Goal: Complete Application Form: Complete application form

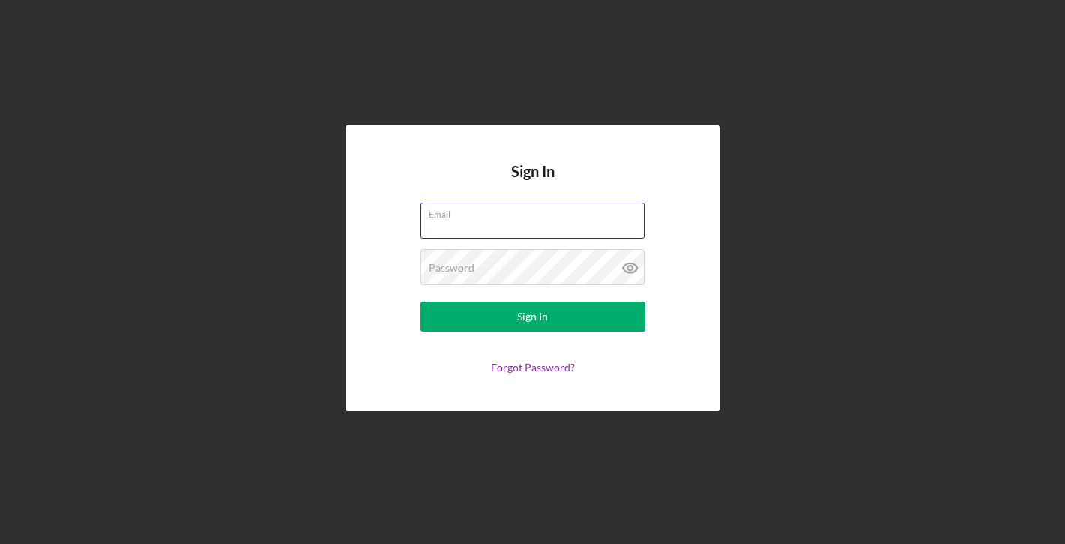
type input "microsmarket4428@gmail.com"
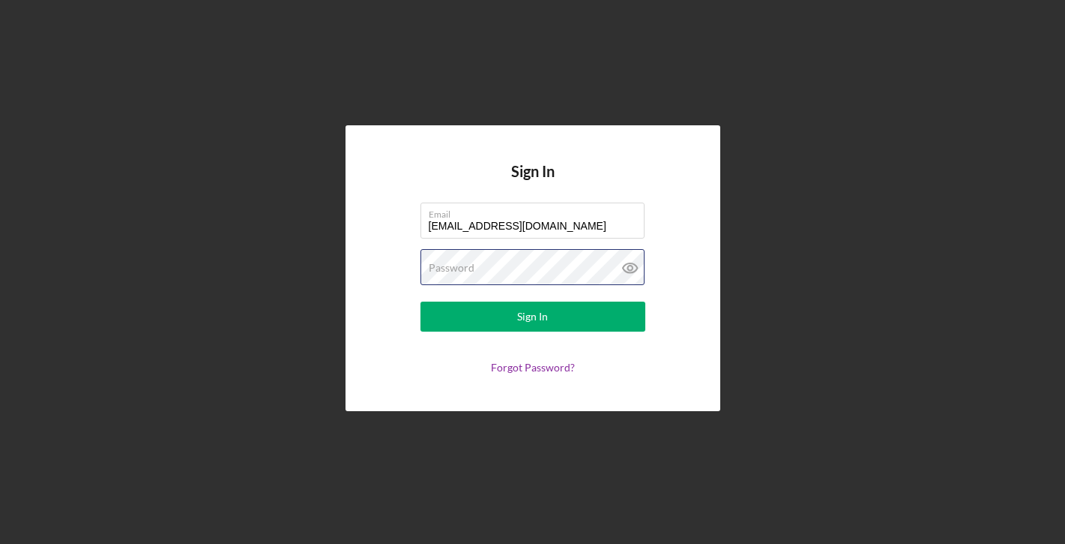
click at [532, 316] on button "Sign In" at bounding box center [533, 316] width 225 height 30
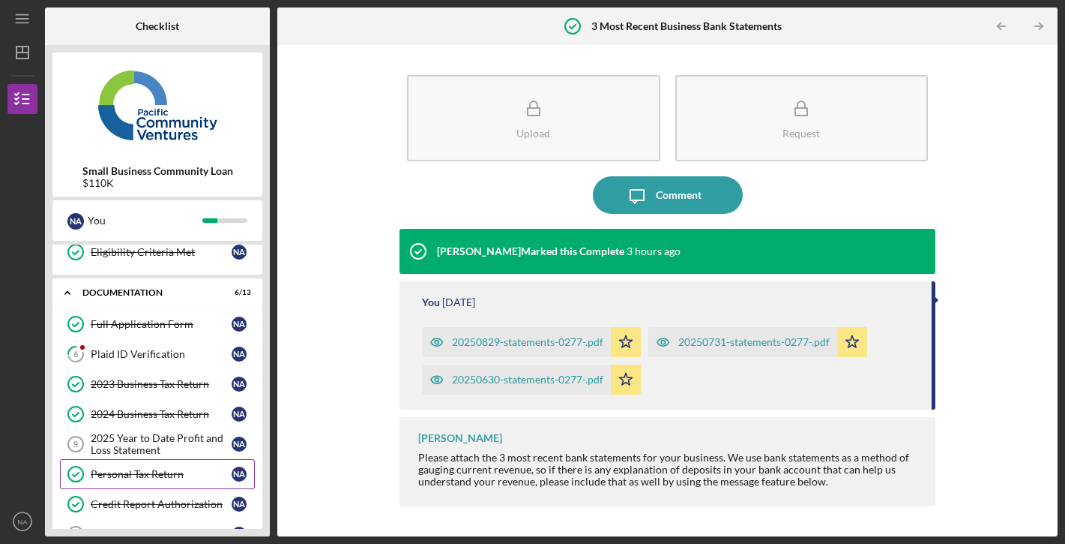
scroll to position [154, 0]
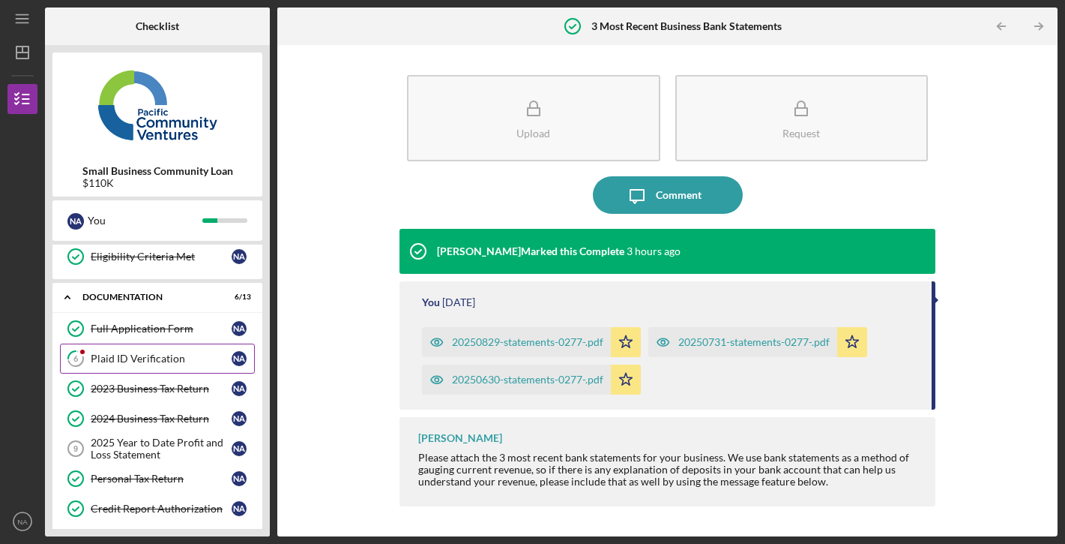
click at [185, 365] on link "6 Plaid ID Verification N A" at bounding box center [157, 358] width 195 height 30
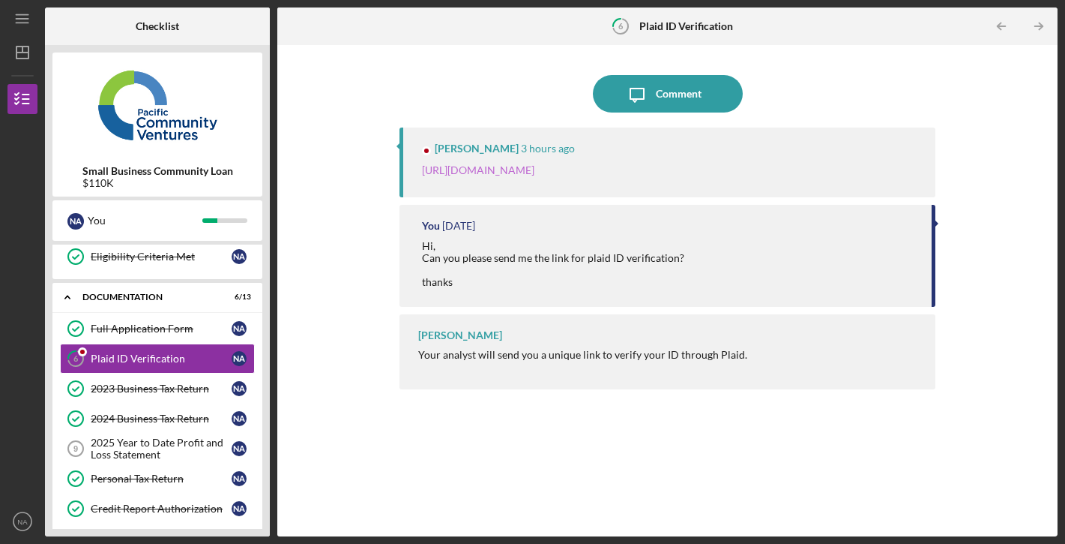
click at [535, 171] on link "https://verify.plaid.com/verify/idv_1k3u3H6AHZ5CpD?key=f14ce346154394411213d1bc…" at bounding box center [478, 169] width 112 height 13
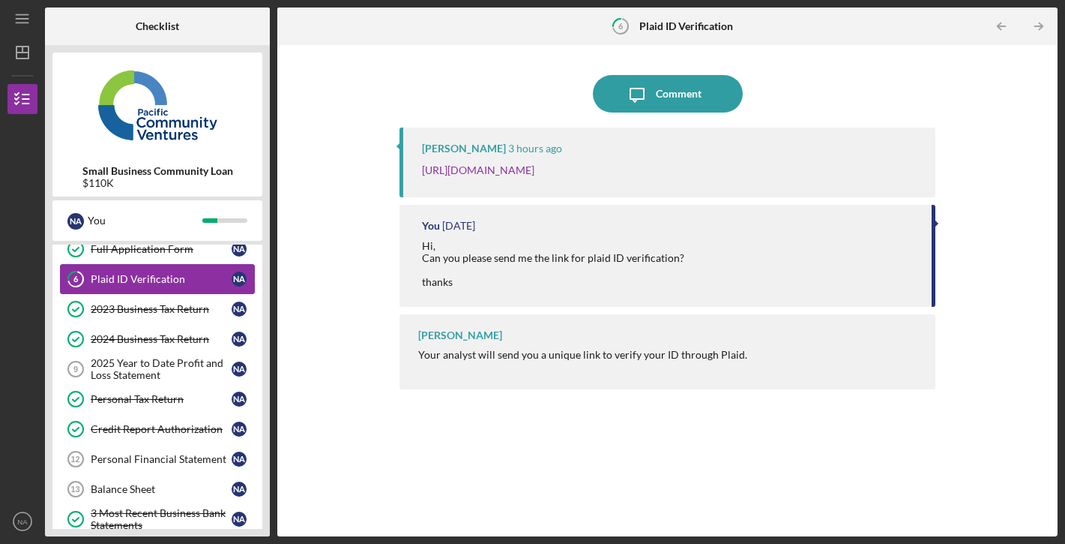
scroll to position [256, 0]
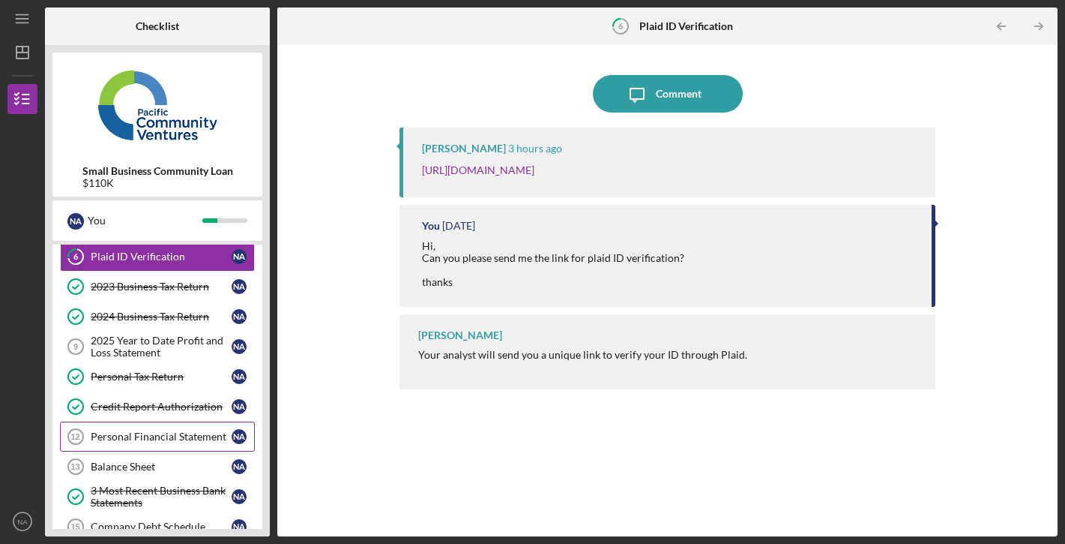
click at [184, 447] on link "Personal Financial Statement 12 Personal Financial Statement N A" at bounding box center [157, 436] width 195 height 30
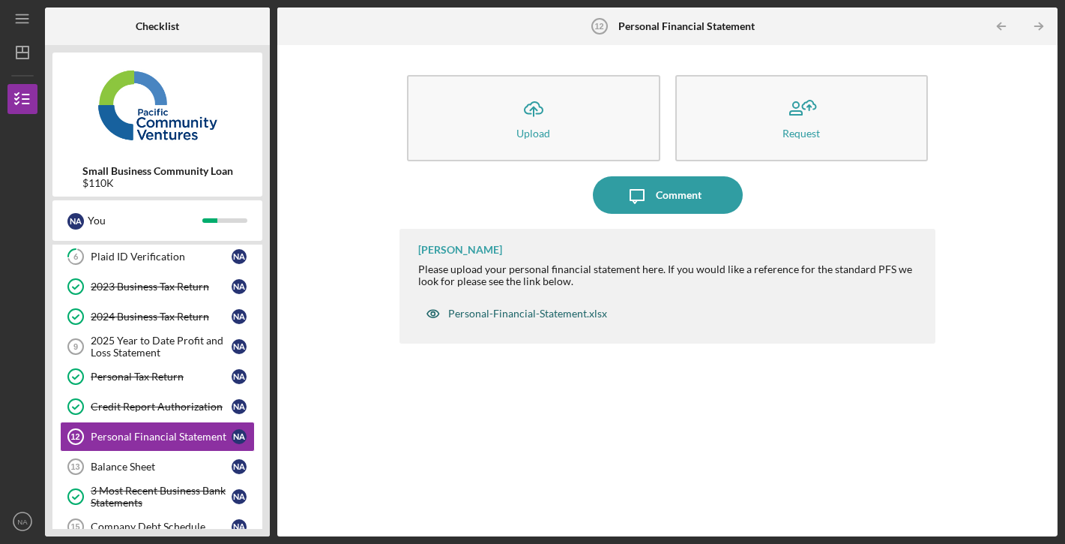
click at [520, 314] on div "Personal-Financial-Statement.xlsx" at bounding box center [527, 313] width 159 height 12
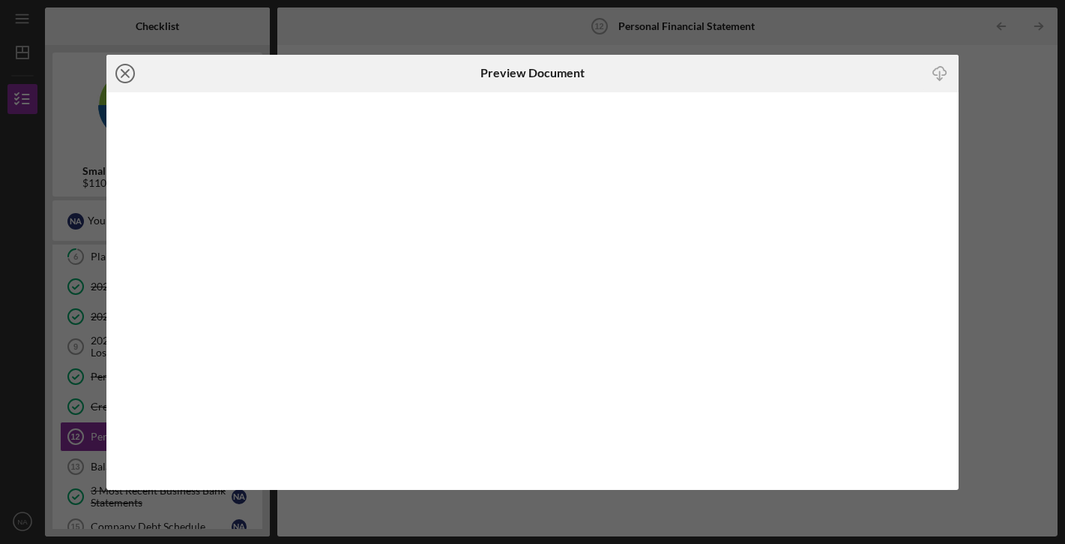
click at [124, 71] on line at bounding box center [124, 73] width 7 height 7
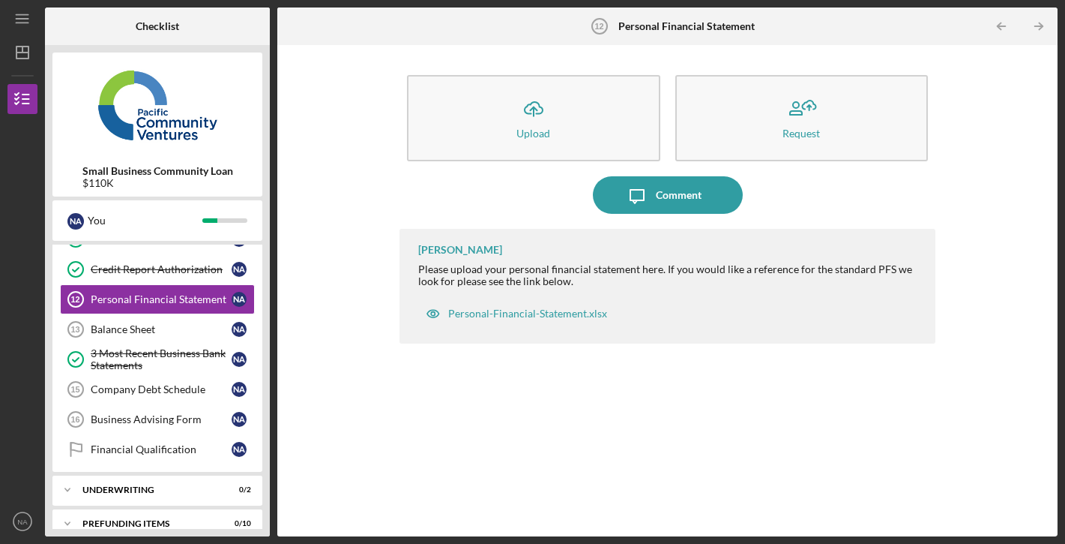
scroll to position [397, 0]
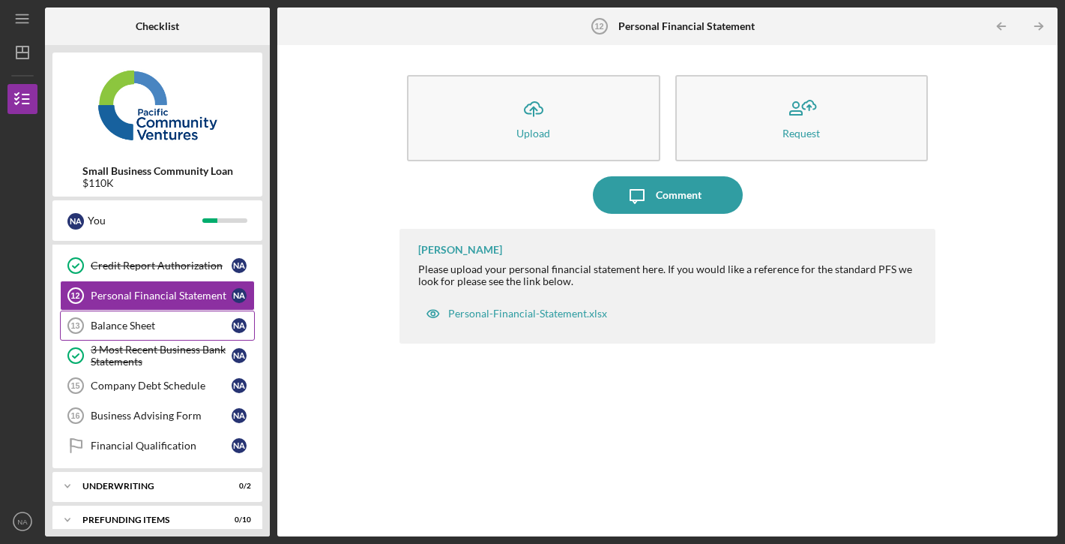
click at [192, 331] on div "Balance Sheet" at bounding box center [161, 325] width 141 height 12
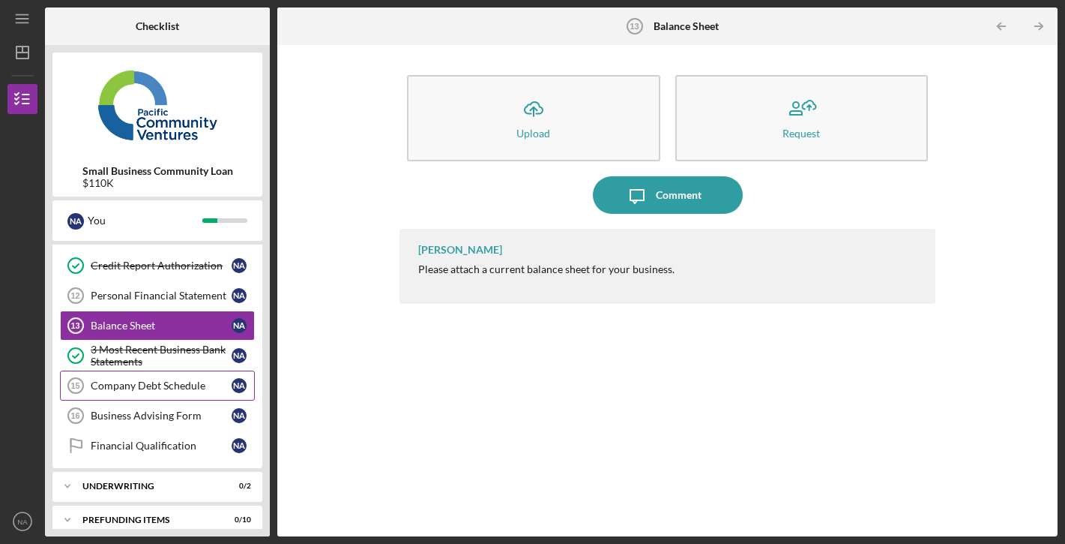
click at [196, 399] on link "Company Debt Schedule 15 Company Debt Schedule N A" at bounding box center [157, 385] width 195 height 30
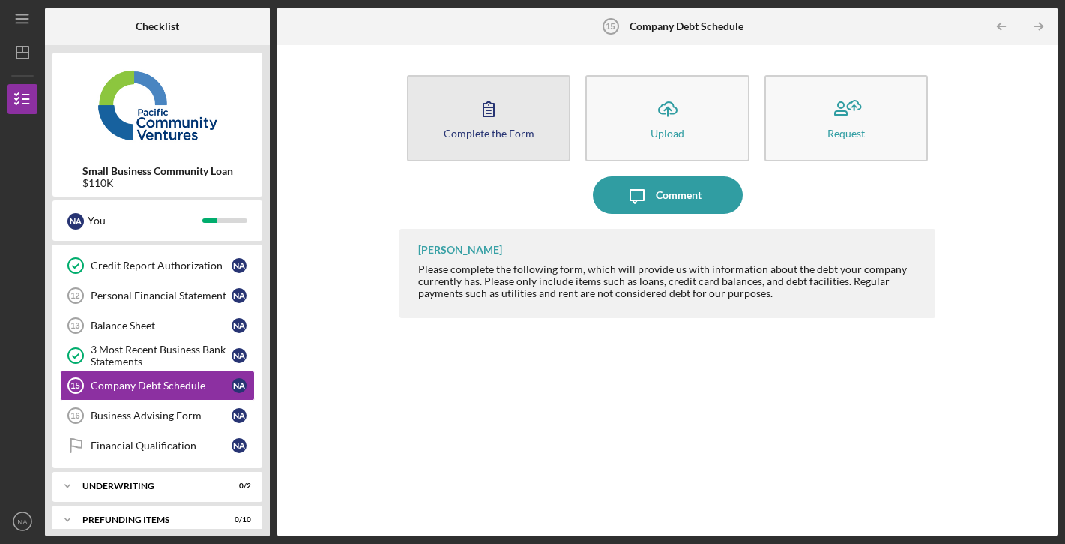
click at [507, 137] on div "Complete the Form" at bounding box center [489, 132] width 91 height 11
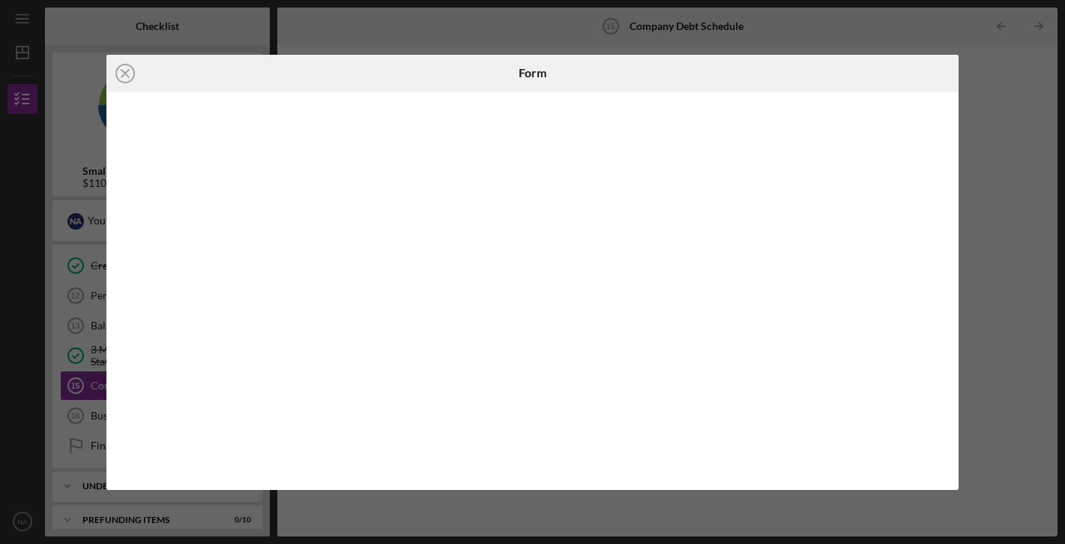
click at [1000, 140] on div "Icon/Close Form" at bounding box center [532, 272] width 1065 height 544
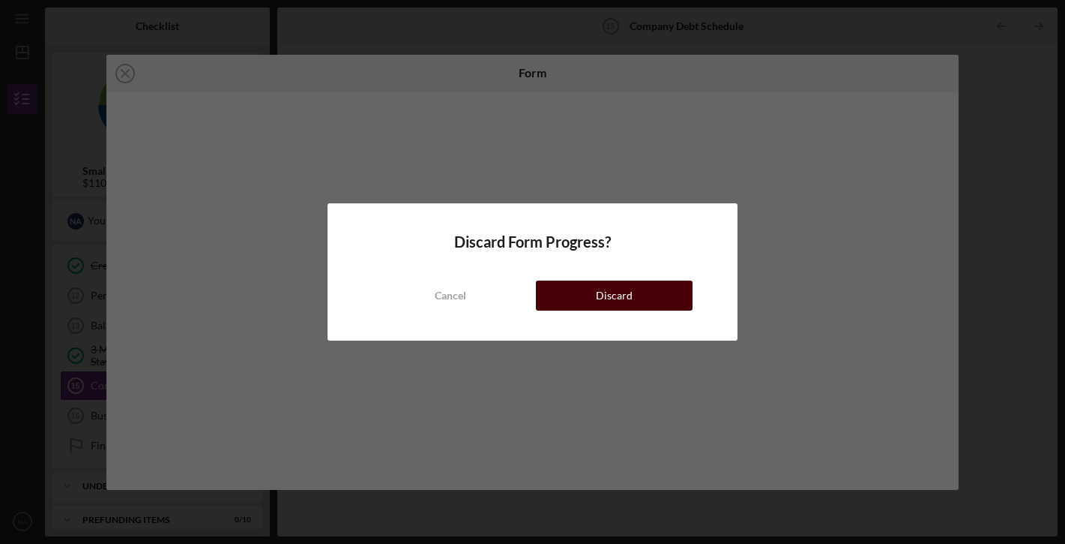
click at [630, 306] on div "Discard" at bounding box center [614, 295] width 37 height 30
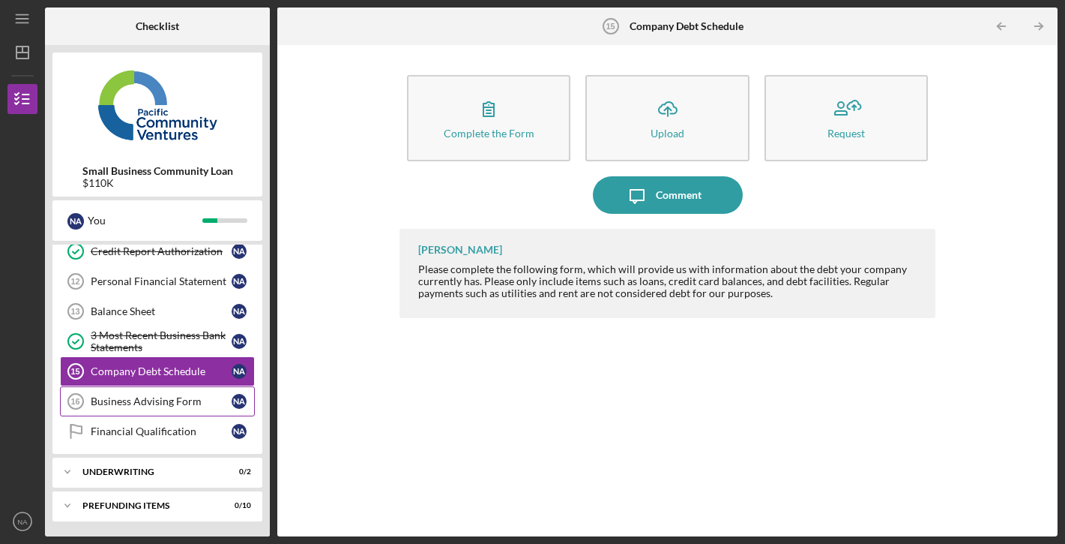
scroll to position [411, 0]
click at [178, 402] on div "Business Advising Form" at bounding box center [161, 401] width 141 height 12
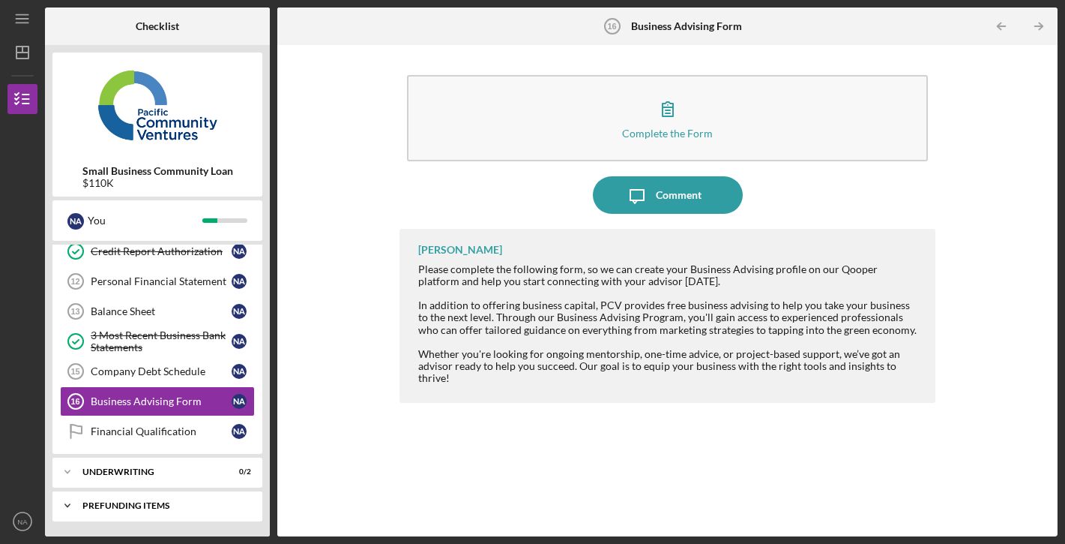
click at [166, 501] on div "Prefunding Items" at bounding box center [162, 505] width 161 height 9
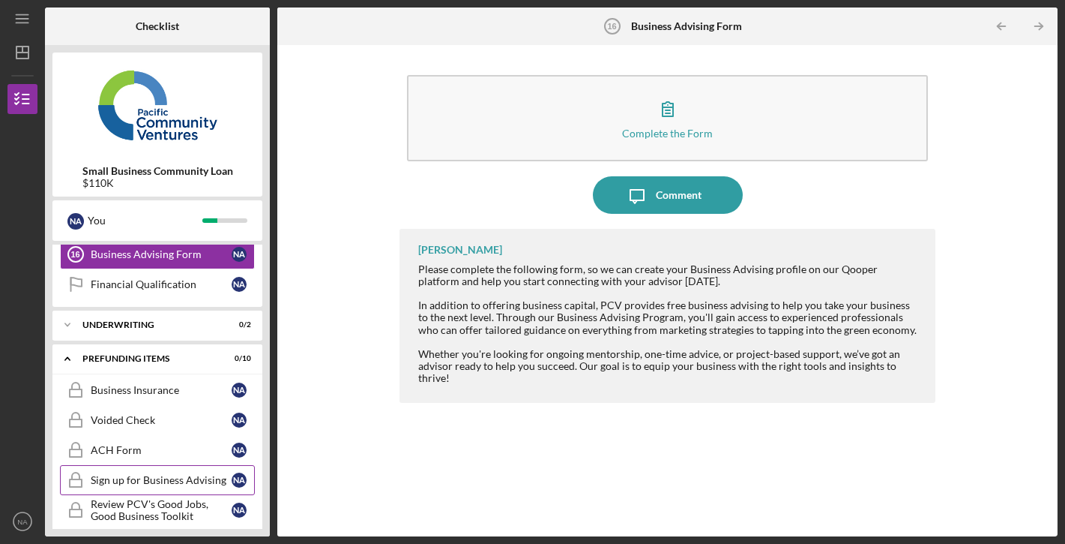
scroll to position [554, 0]
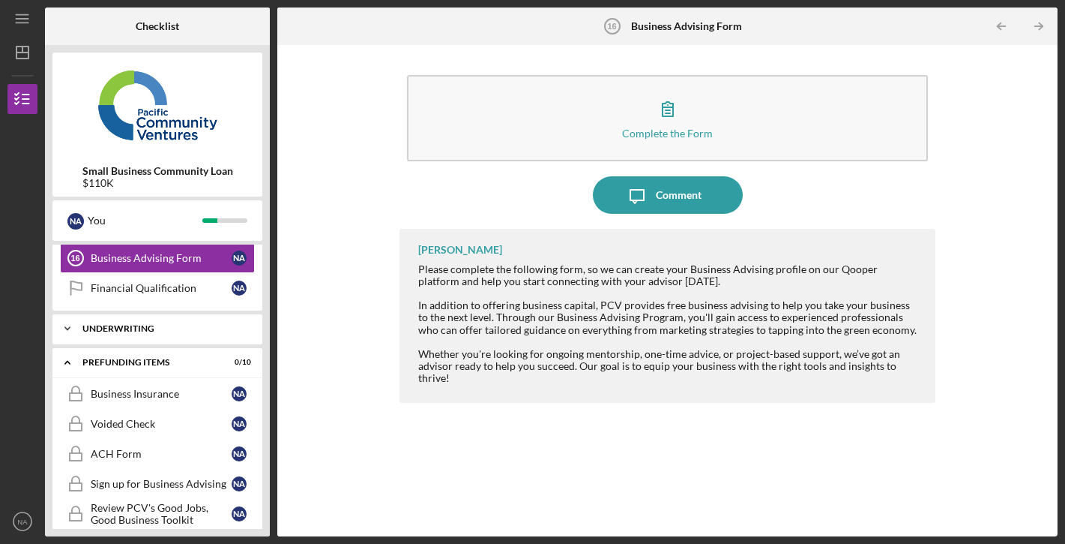
click at [198, 330] on div "Underwriting" at bounding box center [162, 328] width 161 height 9
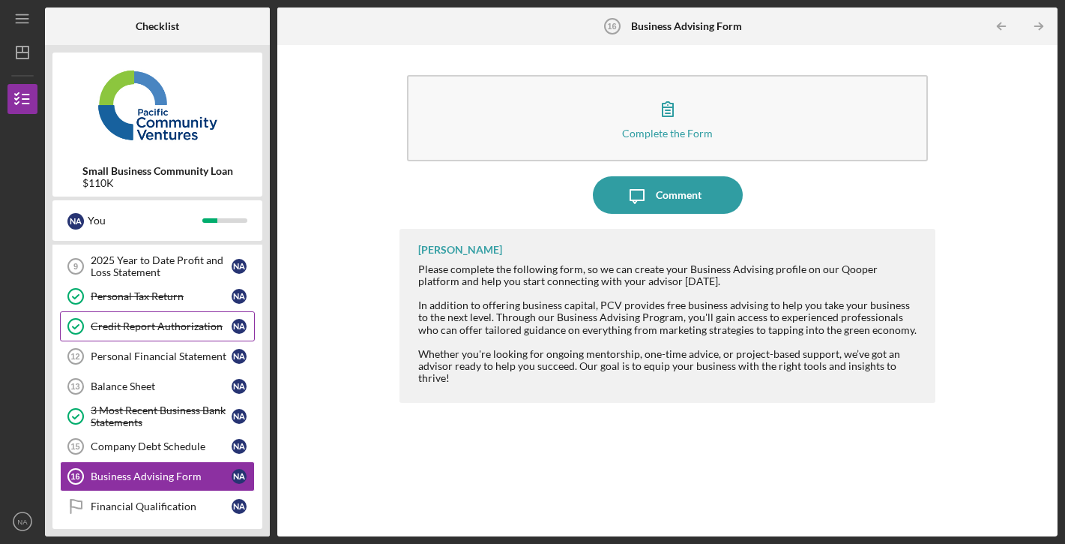
scroll to position [337, 0]
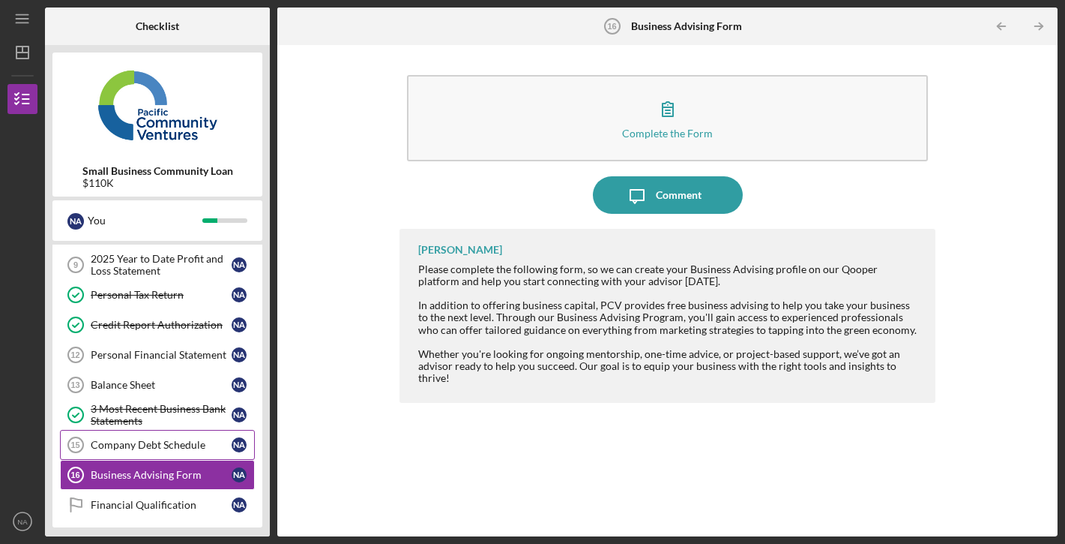
click at [176, 444] on div "Company Debt Schedule" at bounding box center [161, 445] width 141 height 12
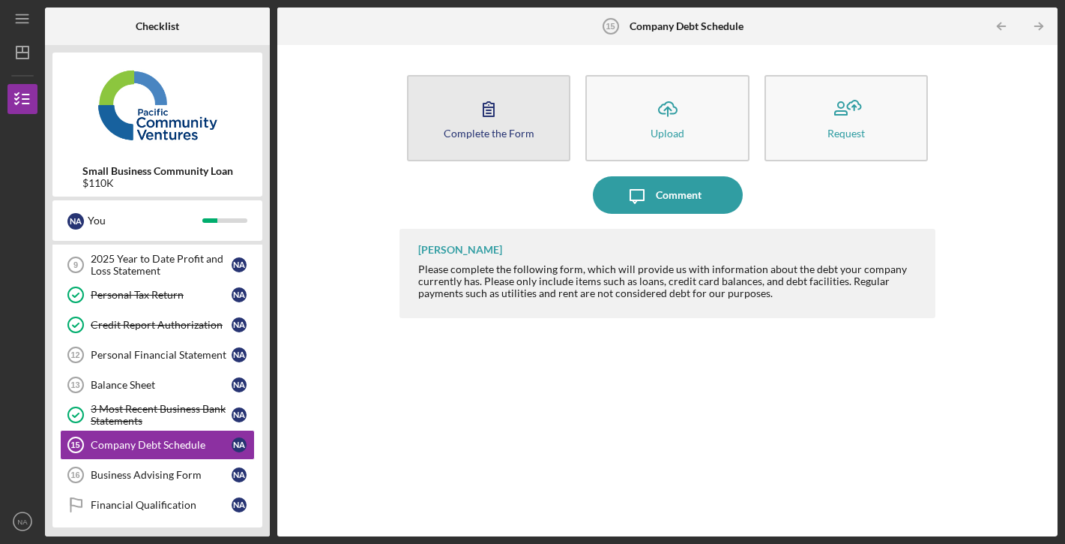
click at [496, 149] on button "Complete the Form Form" at bounding box center [488, 118] width 163 height 86
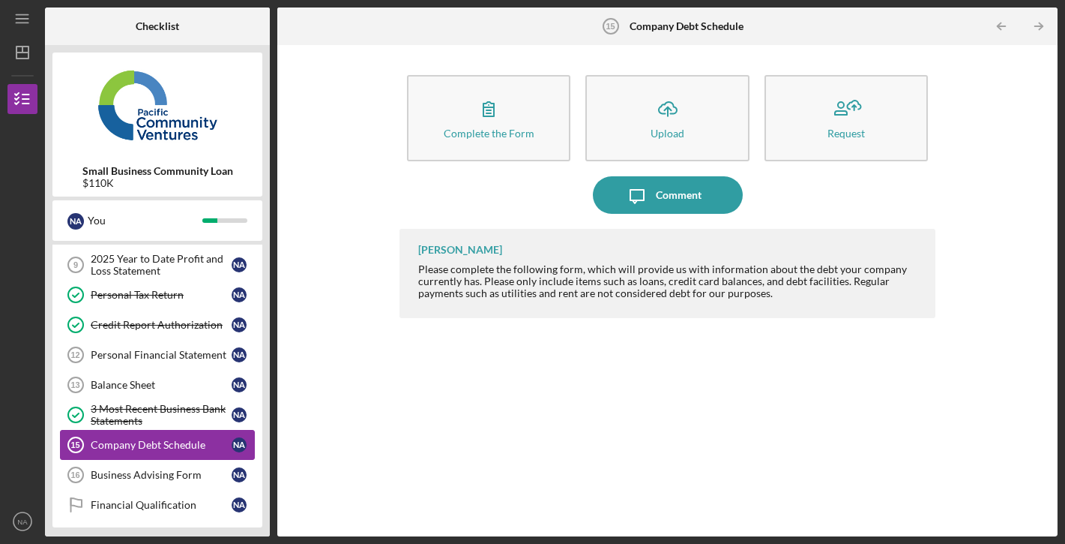
click at [155, 442] on div "Company Debt Schedule" at bounding box center [161, 445] width 141 height 12
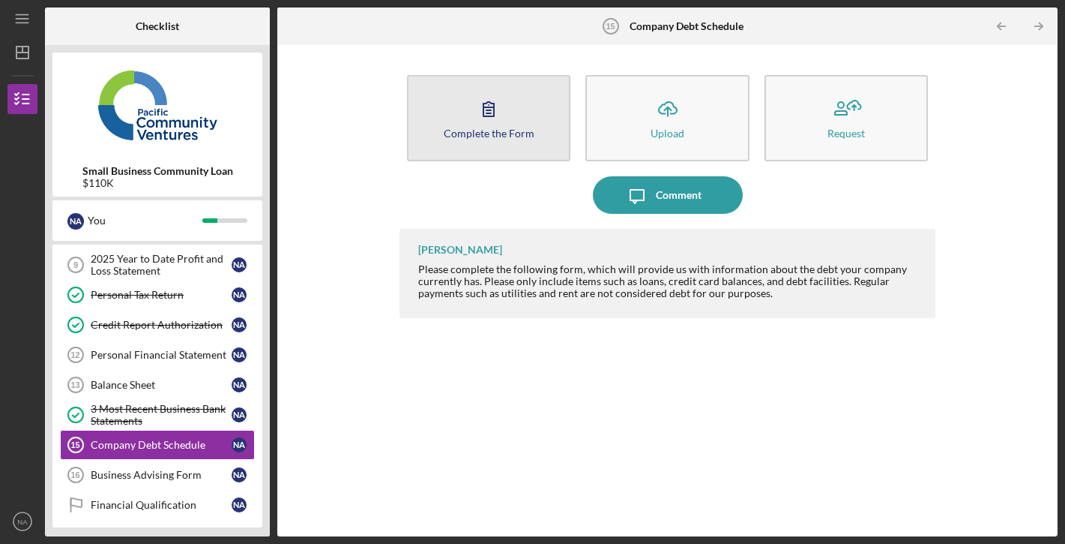
click at [480, 120] on icon "button" at bounding box center [488, 108] width 37 height 37
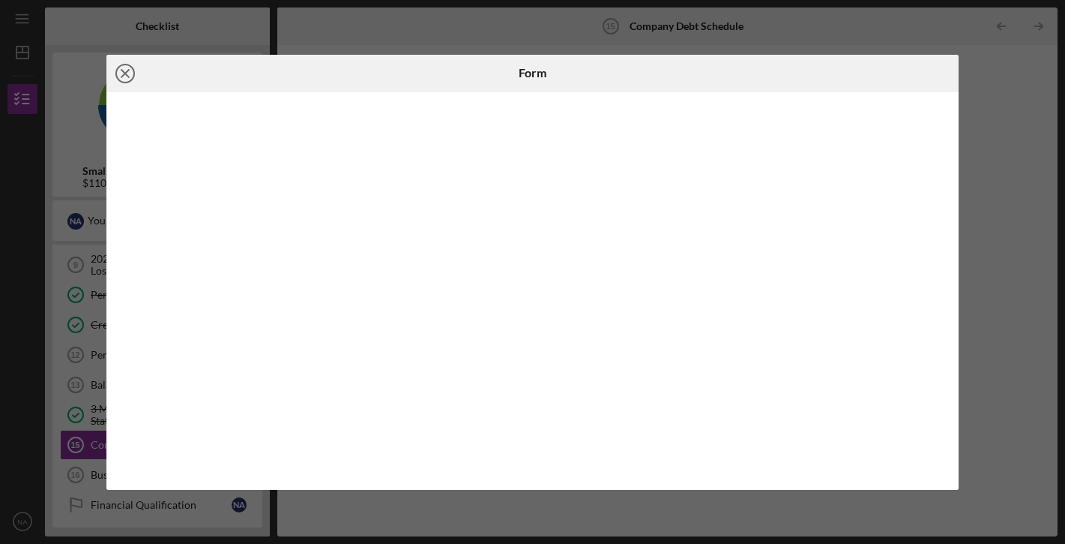
click at [130, 75] on icon "Icon/Close" at bounding box center [124, 73] width 37 height 37
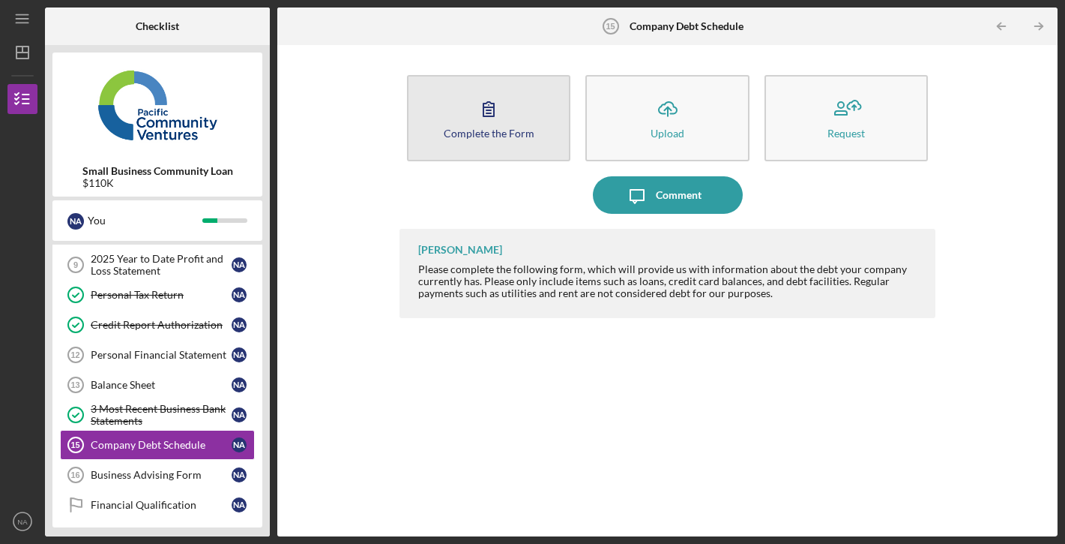
click at [475, 114] on icon "button" at bounding box center [488, 108] width 37 height 37
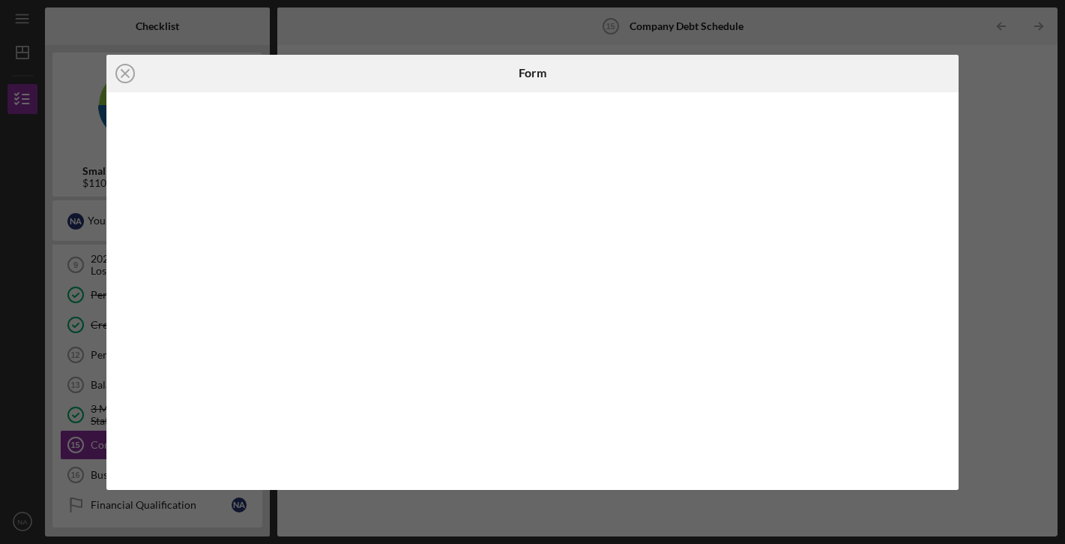
click at [537, 504] on div "Icon/Close Form" at bounding box center [532, 272] width 1065 height 544
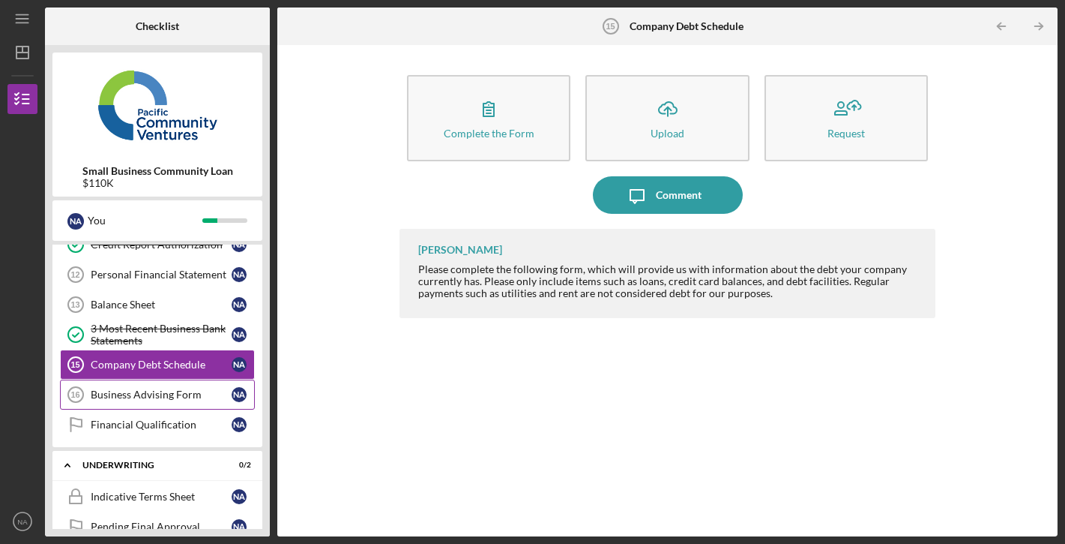
scroll to position [420, 0]
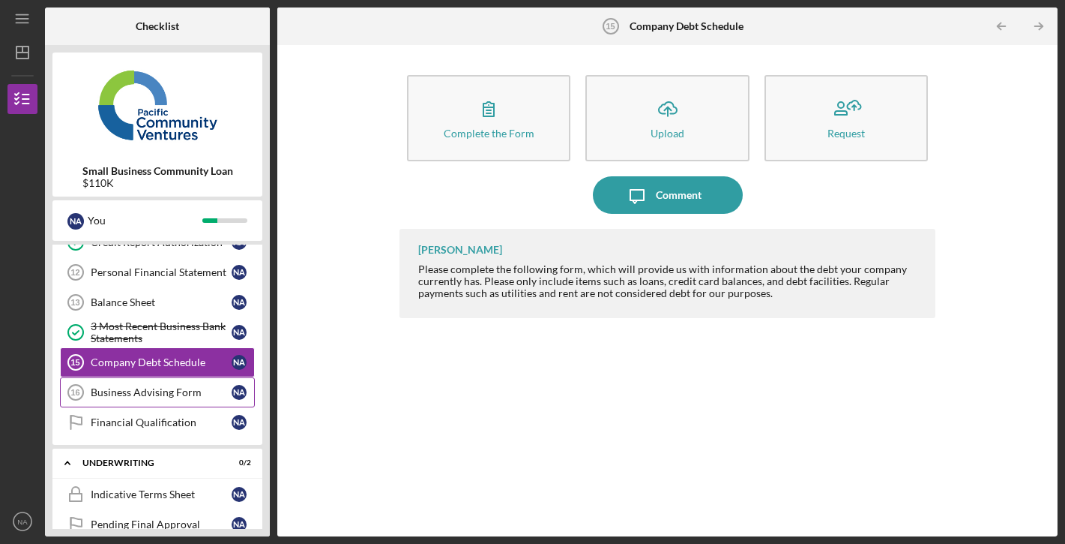
click at [166, 399] on link "Business Advising Form 16 Business Advising Form N A" at bounding box center [157, 392] width 195 height 30
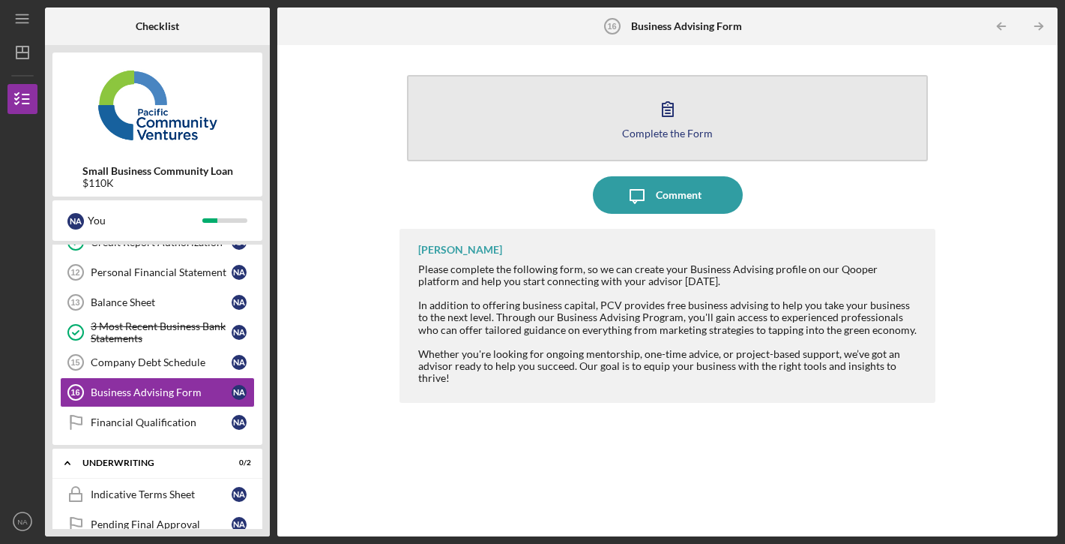
click at [686, 119] on button "Complete the Form Form" at bounding box center [667, 118] width 521 height 86
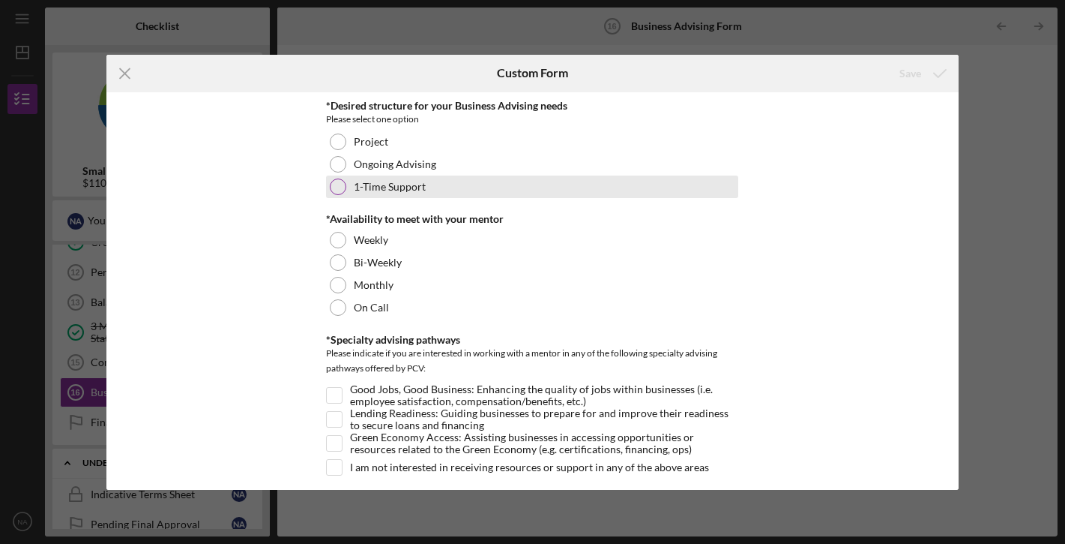
click at [340, 182] on div at bounding box center [338, 186] width 16 height 16
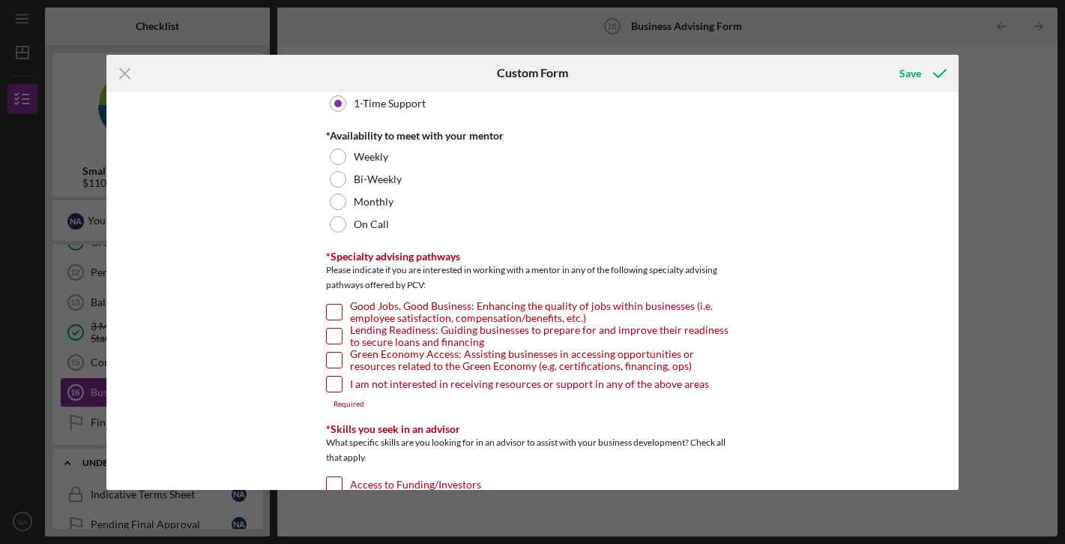
scroll to position [84, 0]
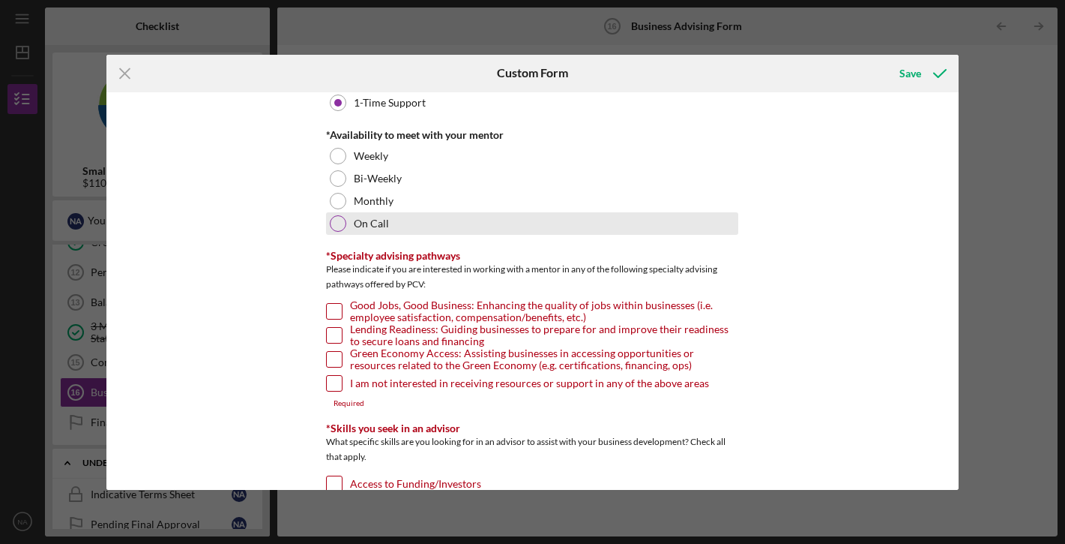
click at [335, 222] on div at bounding box center [338, 223] width 16 height 16
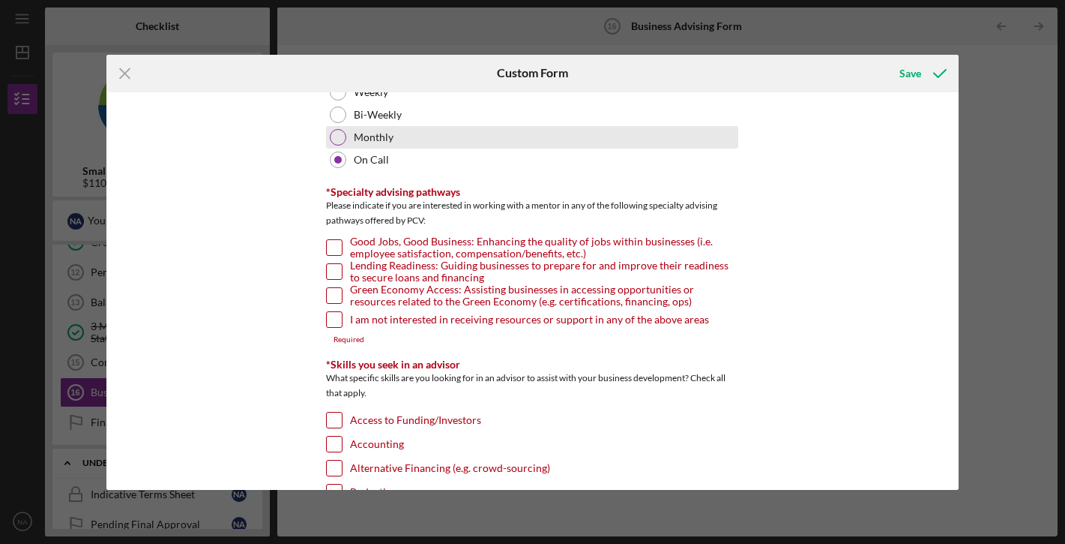
scroll to position [150, 0]
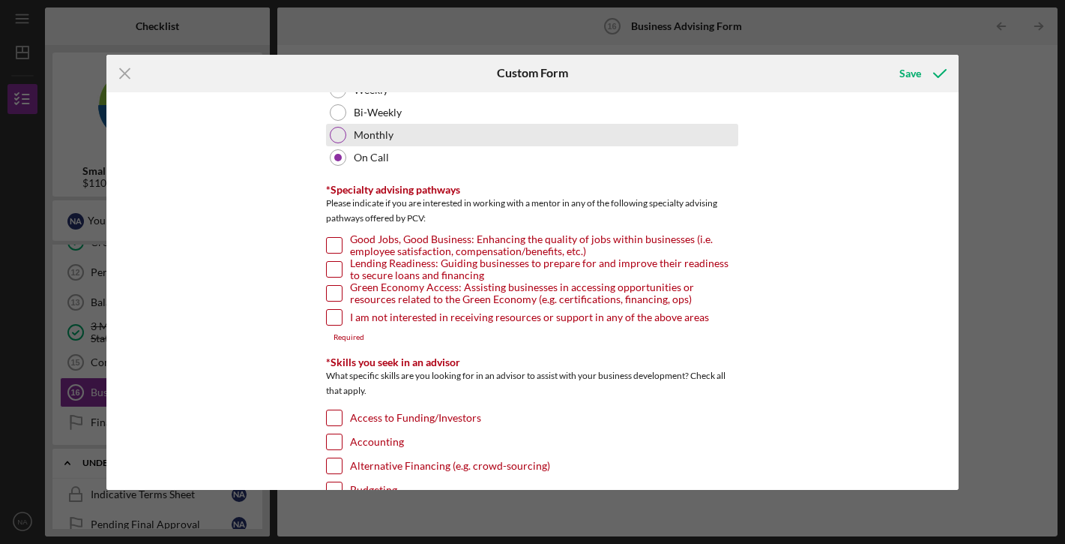
click at [340, 133] on div at bounding box center [338, 135] width 16 height 16
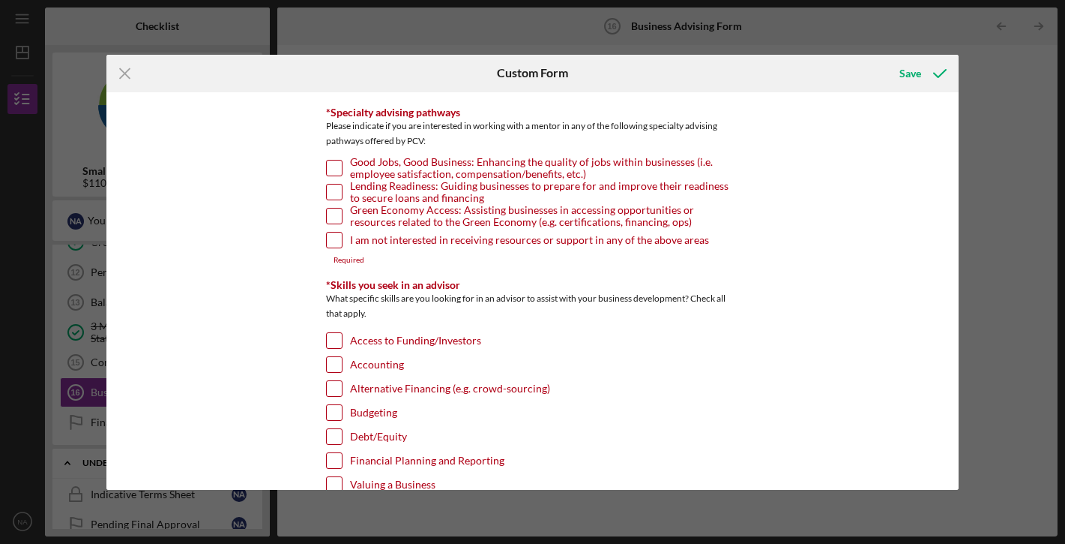
scroll to position [224, 0]
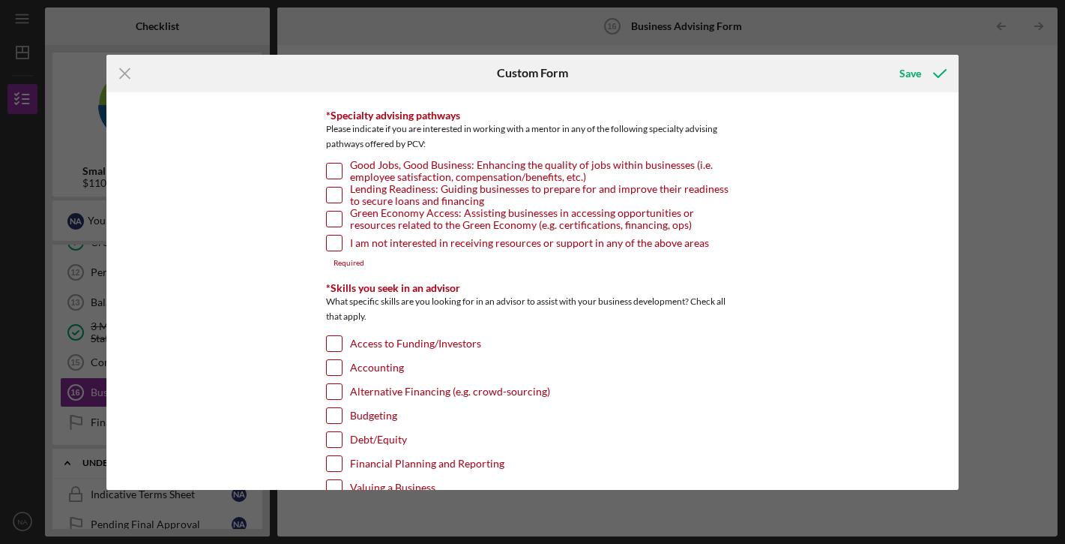
click at [330, 198] on input "Lending Readiness: Guiding businesses to prepare for and improve their readines…" at bounding box center [334, 194] width 15 height 15
checkbox input "true"
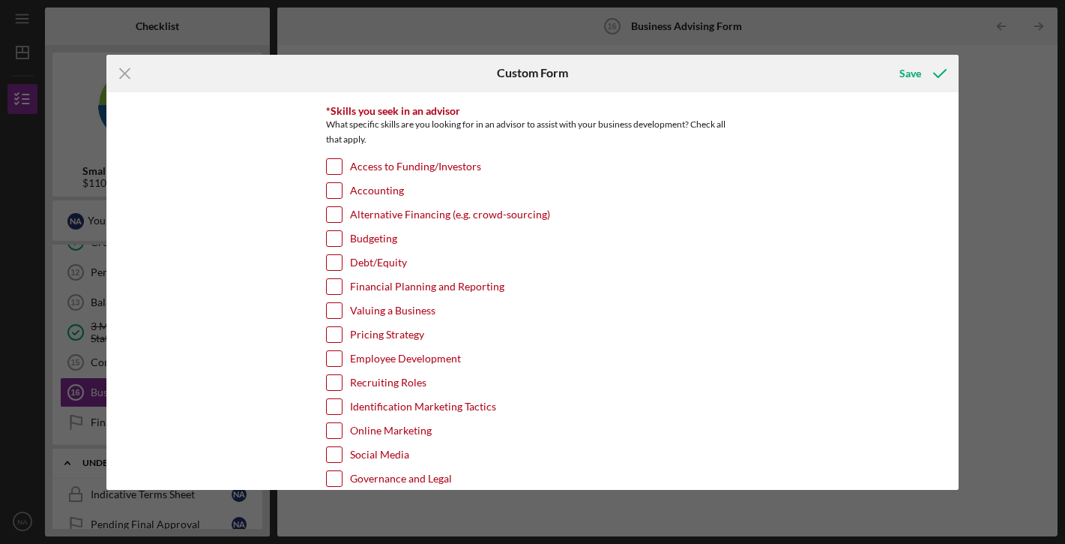
scroll to position [394, 0]
click at [330, 257] on input "Debt/Equity" at bounding box center [334, 260] width 15 height 15
checkbox input "true"
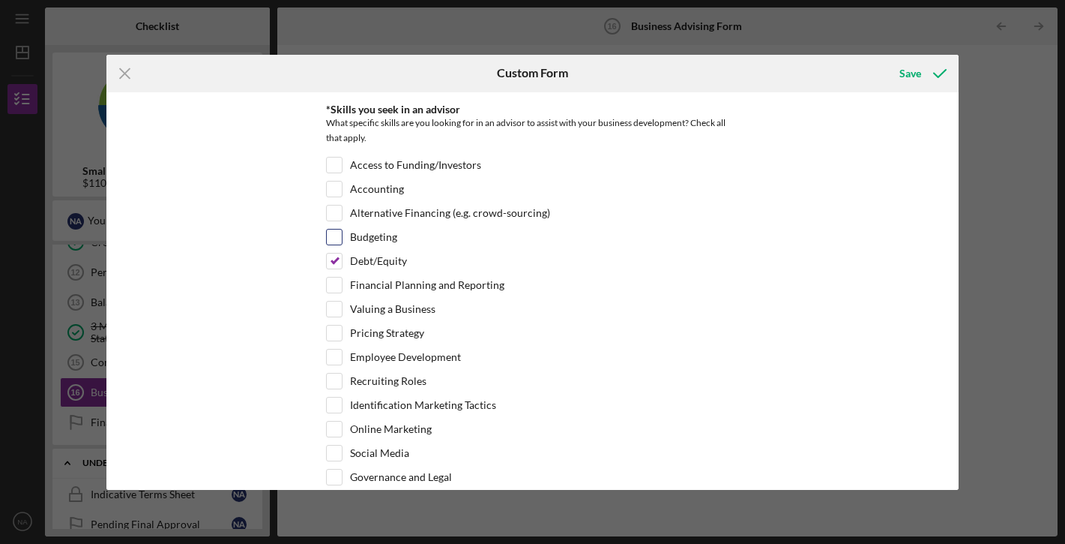
click at [333, 237] on input "Budgeting" at bounding box center [334, 236] width 15 height 15
checkbox input "true"
click at [337, 193] on input "Accounting" at bounding box center [334, 188] width 15 height 15
checkbox input "true"
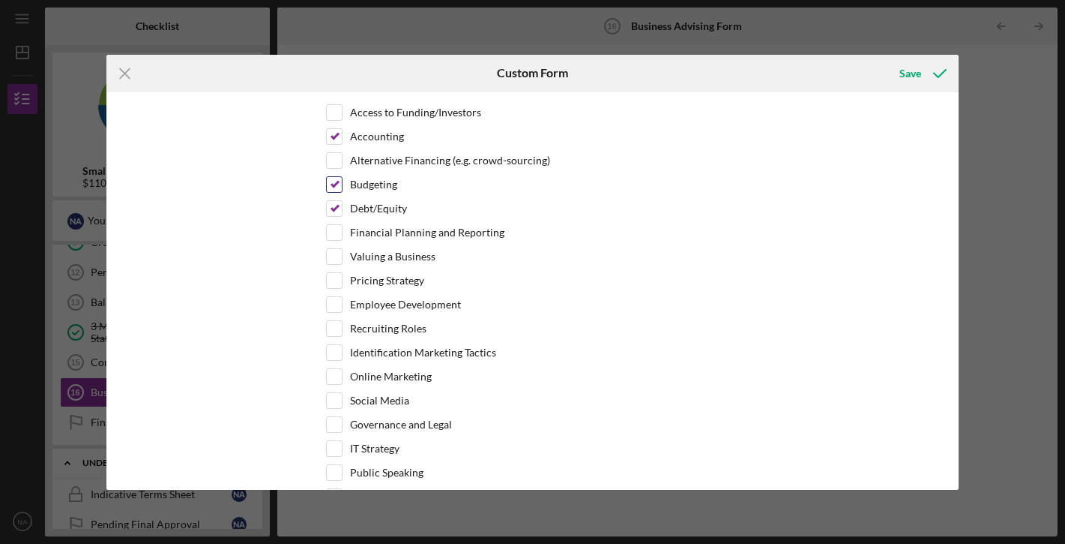
scroll to position [448, 0]
click at [339, 182] on input "Budgeting" at bounding box center [334, 182] width 15 height 15
checkbox input "false"
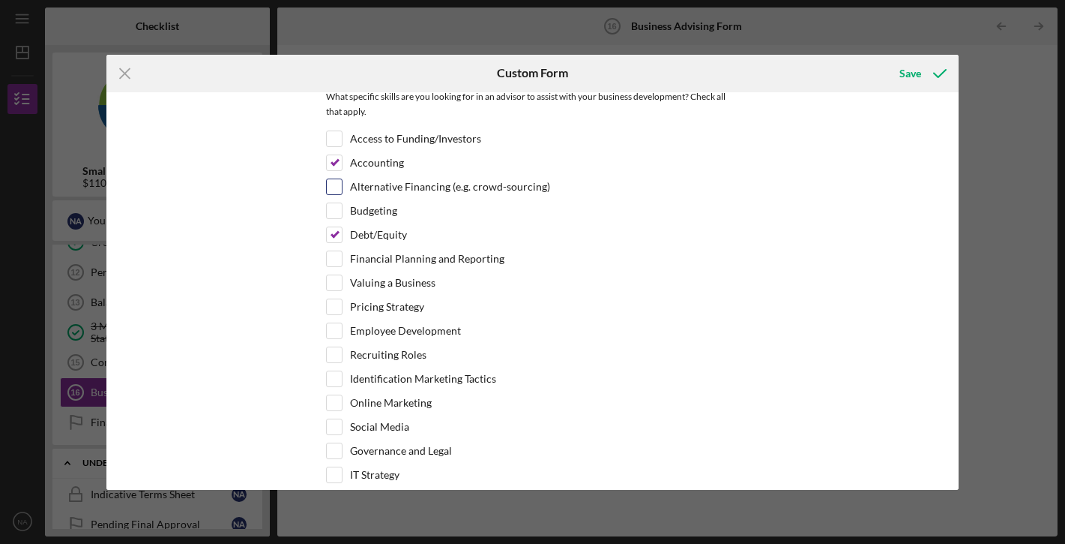
scroll to position [419, 0]
click at [335, 142] on input "Access to Funding/Investors" at bounding box center [334, 140] width 15 height 15
checkbox input "true"
click at [334, 164] on input "Accounting" at bounding box center [334, 164] width 15 height 15
checkbox input "false"
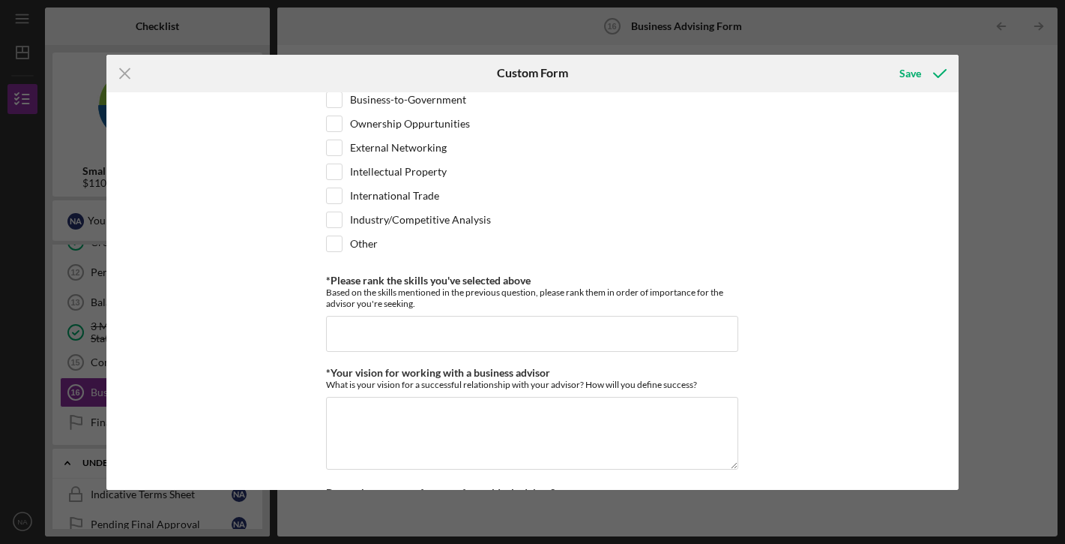
scroll to position [1190, 0]
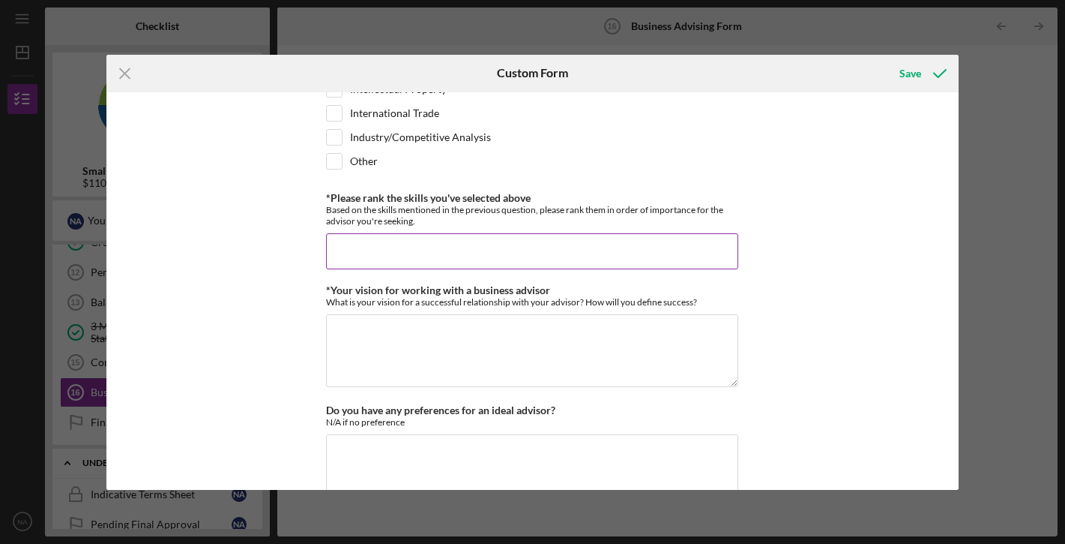
click at [346, 236] on input "*Please rank the skills you've selected above" at bounding box center [532, 251] width 412 height 36
click at [921, 73] on button "Save" at bounding box center [922, 73] width 74 height 30
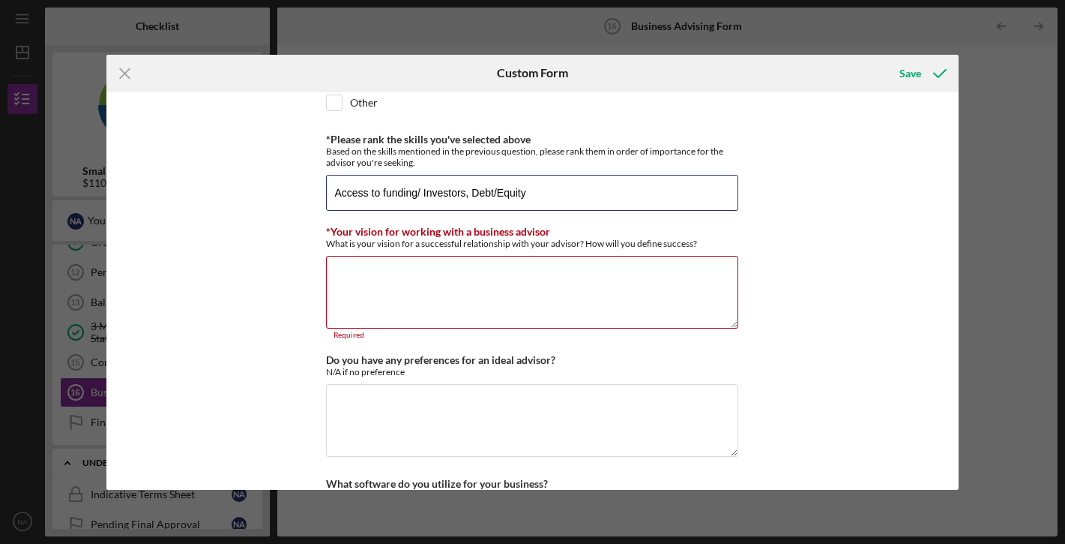
scroll to position [1251, 0]
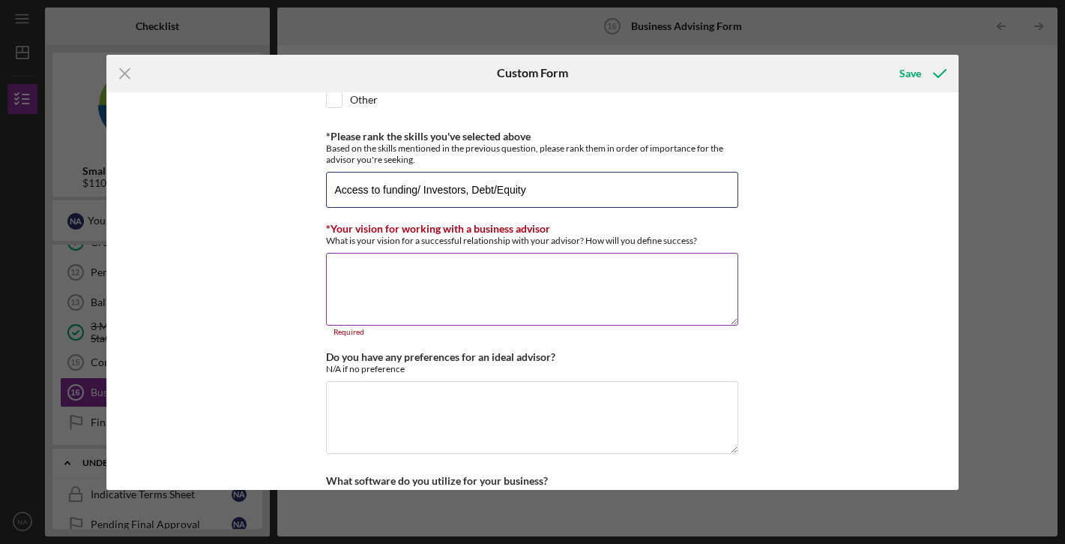
type input "Access to funding/ Investors, Debt/Equity"
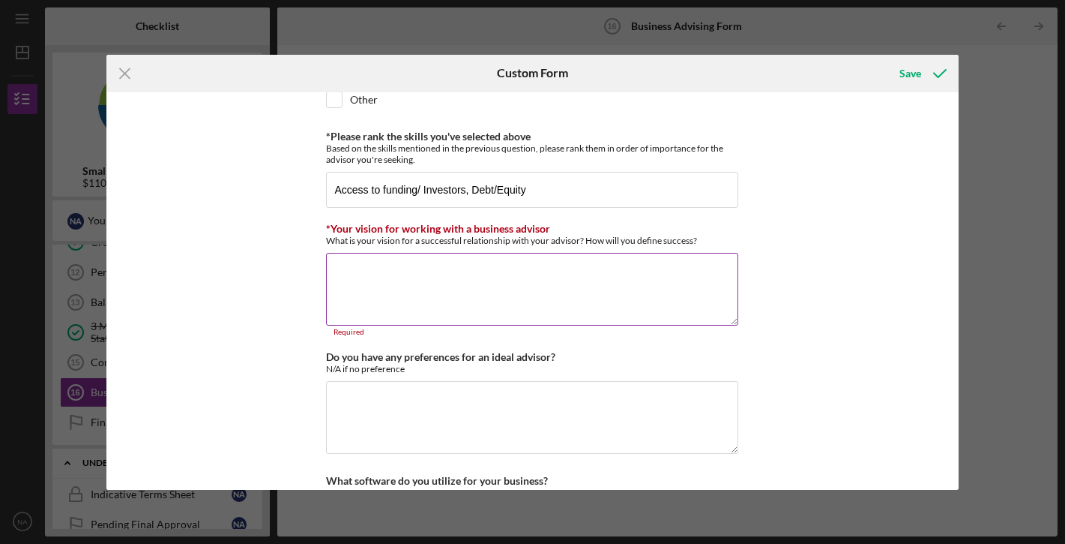
click at [481, 287] on textarea "*Your vision for working with a business advisor" at bounding box center [532, 289] width 412 height 72
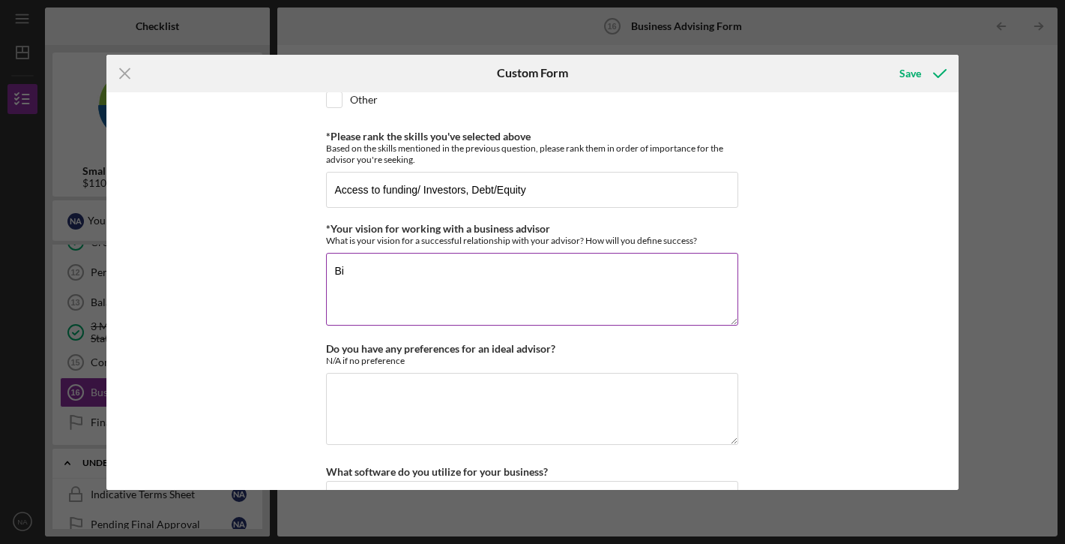
type textarea "B"
drag, startPoint x: 487, startPoint y: 274, endPoint x: 452, endPoint y: 274, distance: 35.2
click at [452, 274] on textarea "My vision is to be able to connect with my business advisor in" at bounding box center [532, 289] width 412 height 72
click at [490, 276] on textarea "My vision is to be able to connect with my business advisor in" at bounding box center [532, 289] width 412 height 72
click at [502, 270] on textarea "My vision is to be able to connect an gather with my business advisor in" at bounding box center [532, 289] width 412 height 72
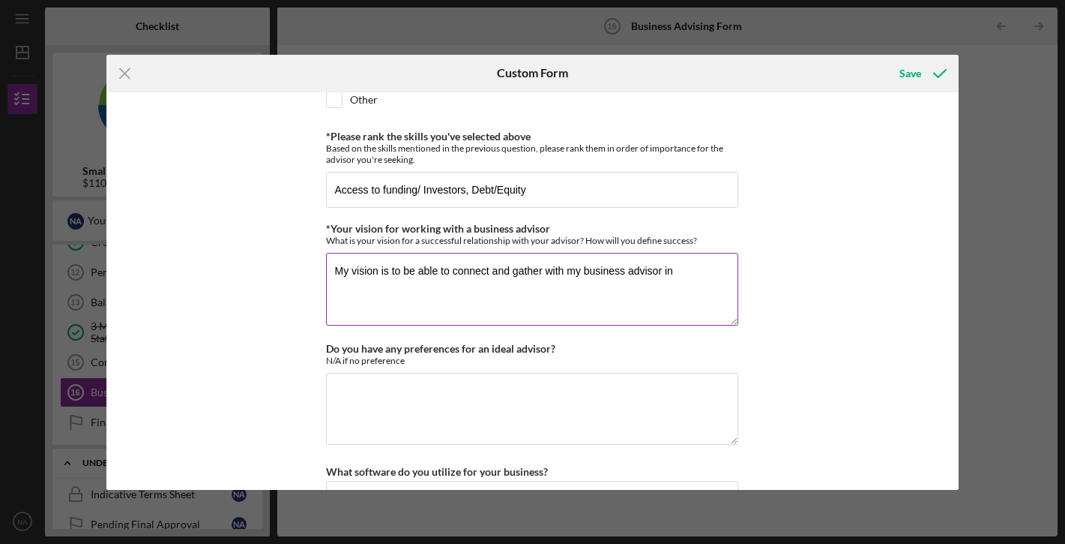
click at [543, 270] on textarea "My vision is to be able to connect and gather with my business advisor in" at bounding box center [532, 289] width 412 height 72
click at [726, 270] on textarea "My vision is to be able to connect and gather information with my business advi…" at bounding box center [532, 289] width 412 height 72
click at [352, 284] on textarea "My vision is to be able to connect and gather information with my business advi…" at bounding box center [532, 289] width 412 height 72
click at [379, 282] on textarea "My vision is to be able to connect and gather information with my business advi…" at bounding box center [532, 289] width 412 height 72
type textarea "My vision is to be able to connect and gather information with my business advi…"
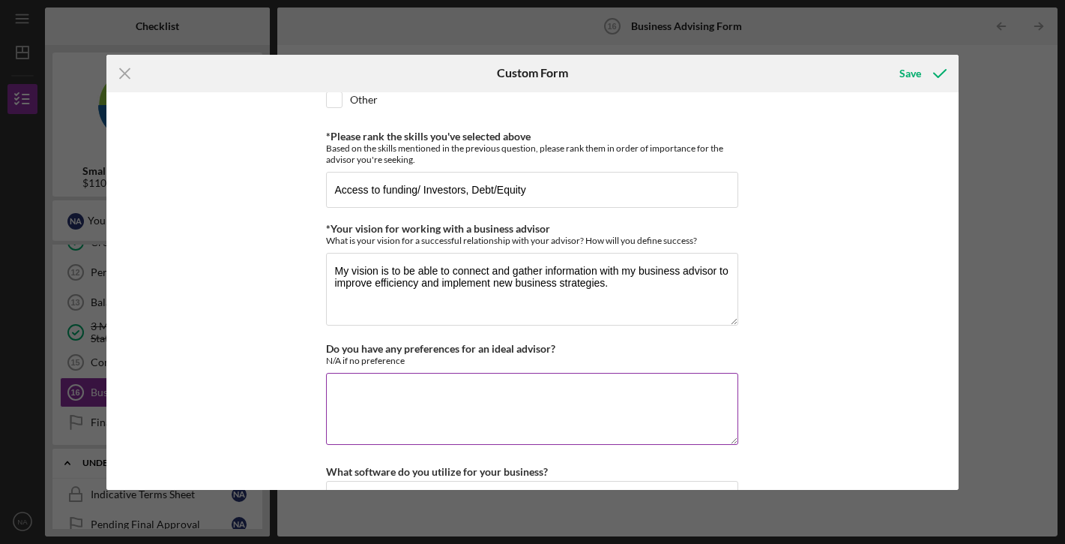
click at [391, 407] on textarea "Do you have any preferences for an ideal advisor?" at bounding box center [532, 409] width 412 height 72
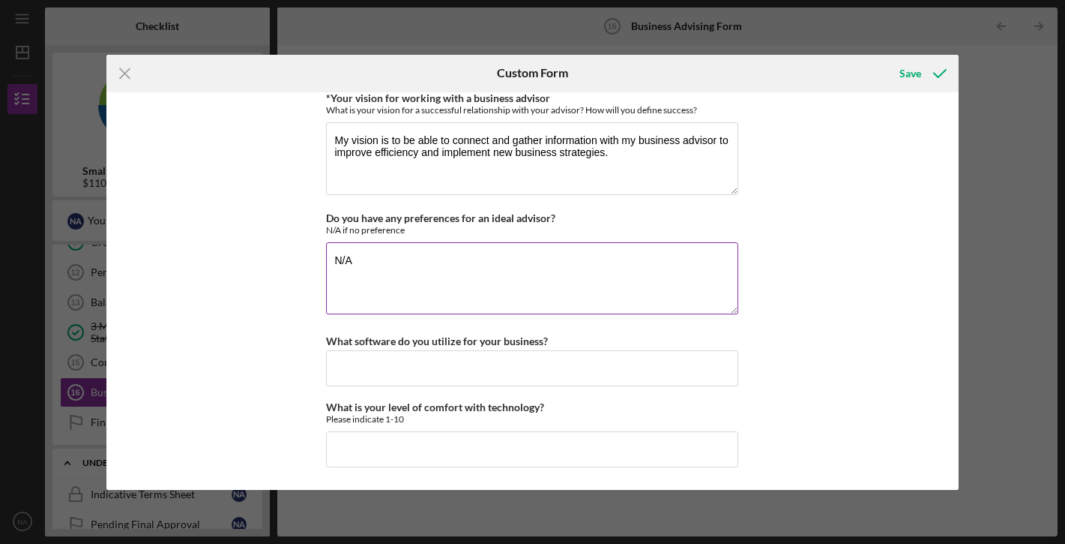
scroll to position [1381, 0]
type textarea "N/A"
click at [385, 369] on input "What software do you utilize for your business?" at bounding box center [532, 369] width 412 height 36
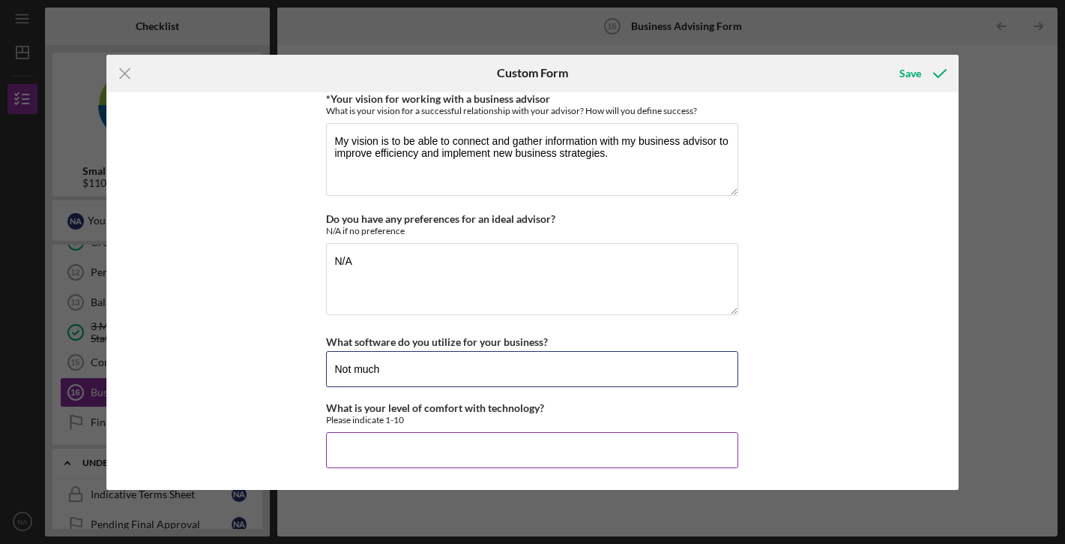
type input "Not much"
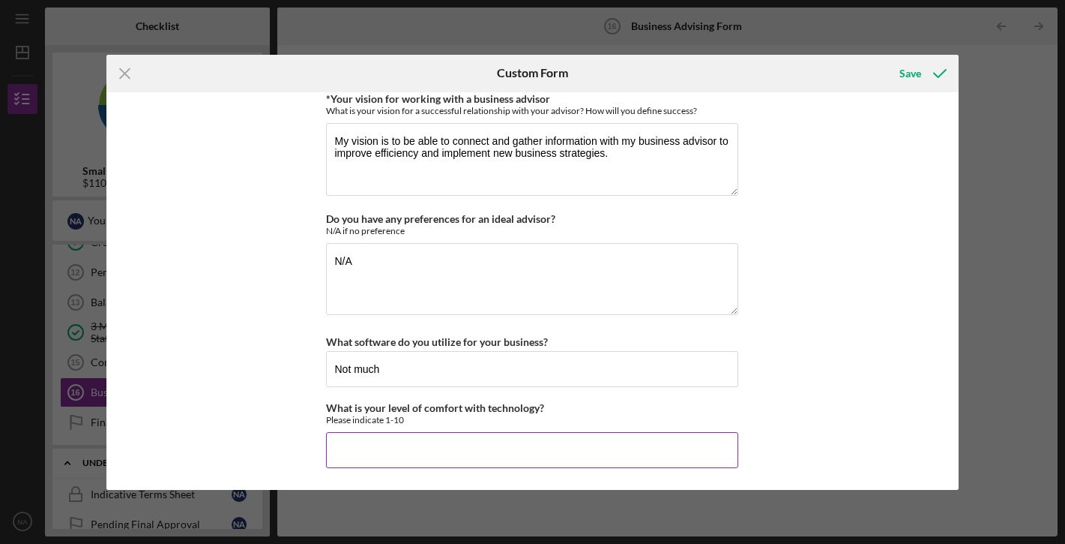
click at [373, 449] on input "What is your level of comfort with technology?" at bounding box center [532, 450] width 412 height 36
type input "7"
click at [905, 71] on div "Save" at bounding box center [911, 73] width 22 height 30
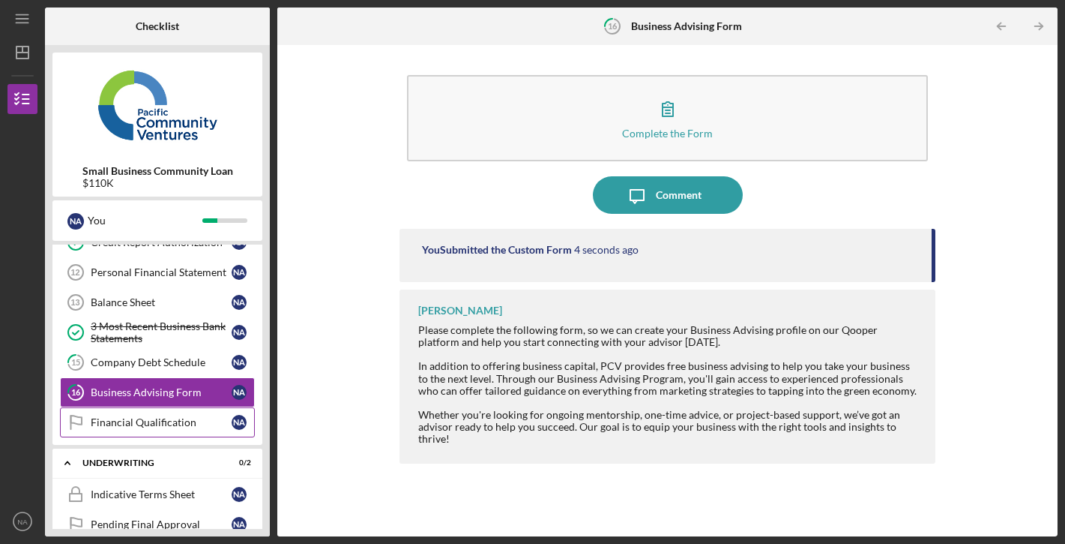
click at [223, 430] on link "Financial Qualification Financial Qualification N A" at bounding box center [157, 422] width 195 height 30
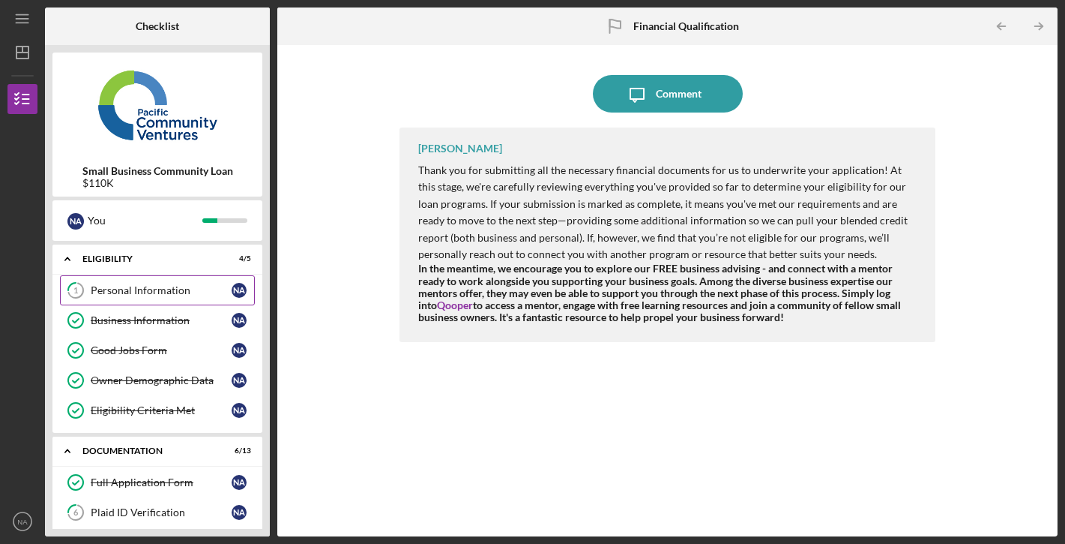
click at [155, 289] on div "Personal Information" at bounding box center [161, 290] width 141 height 12
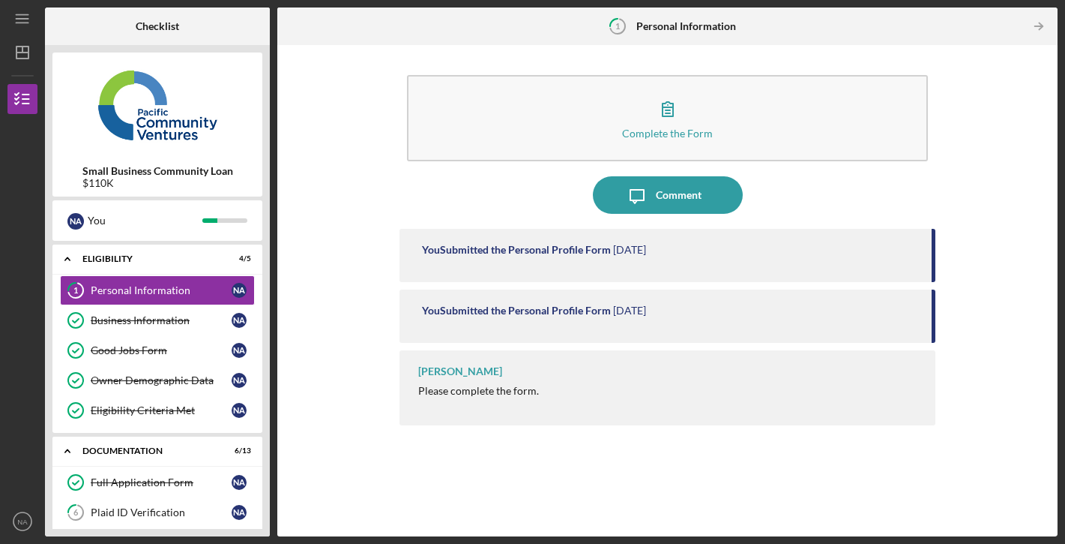
click at [165, 173] on b "Small Business Community Loan" at bounding box center [157, 171] width 151 height 12
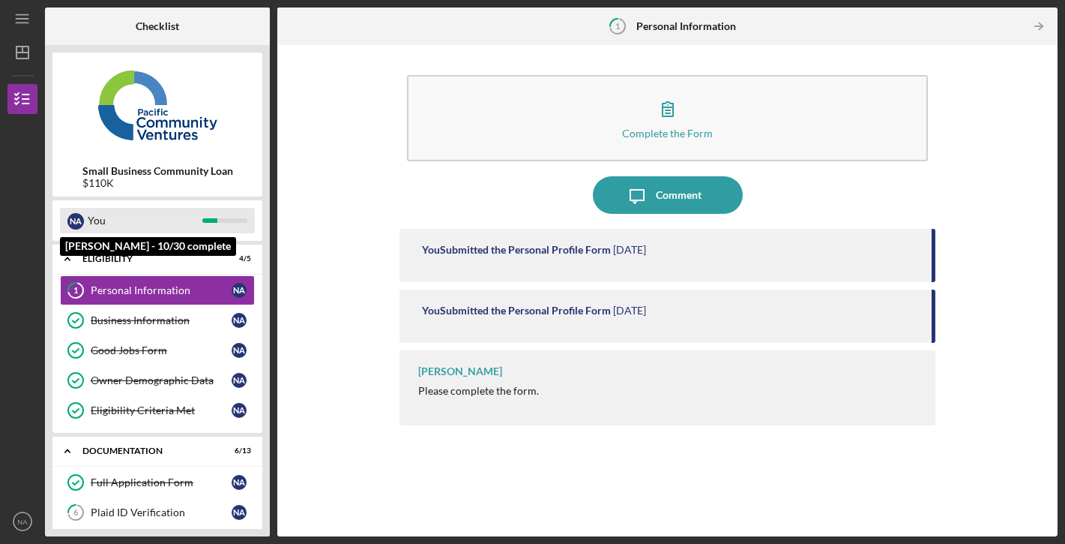
click at [107, 215] on div "You" at bounding box center [145, 220] width 115 height 25
click at [222, 221] on div at bounding box center [224, 220] width 45 height 4
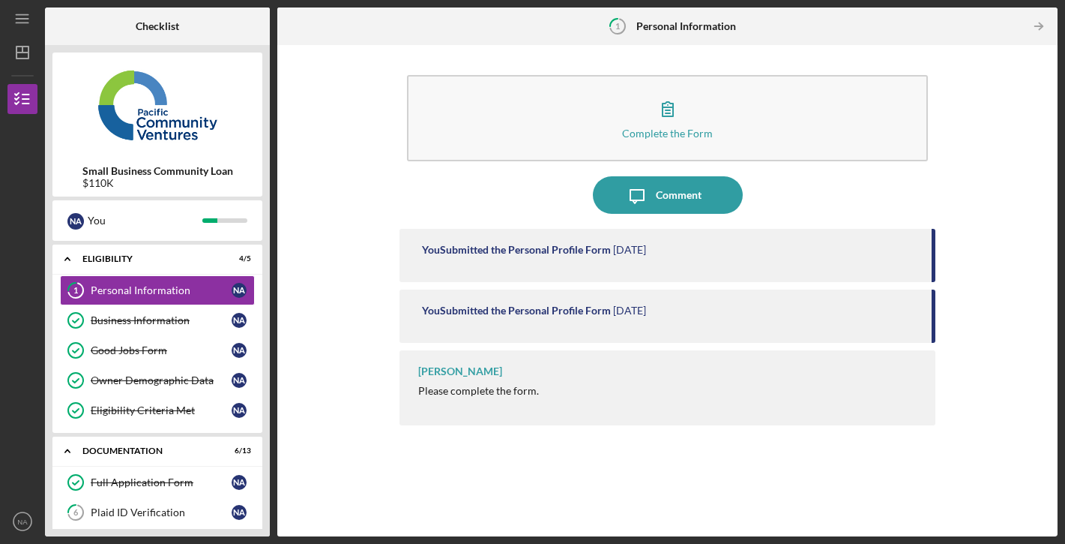
click at [192, 124] on img at bounding box center [157, 105] width 210 height 90
click at [176, 133] on img at bounding box center [157, 105] width 210 height 90
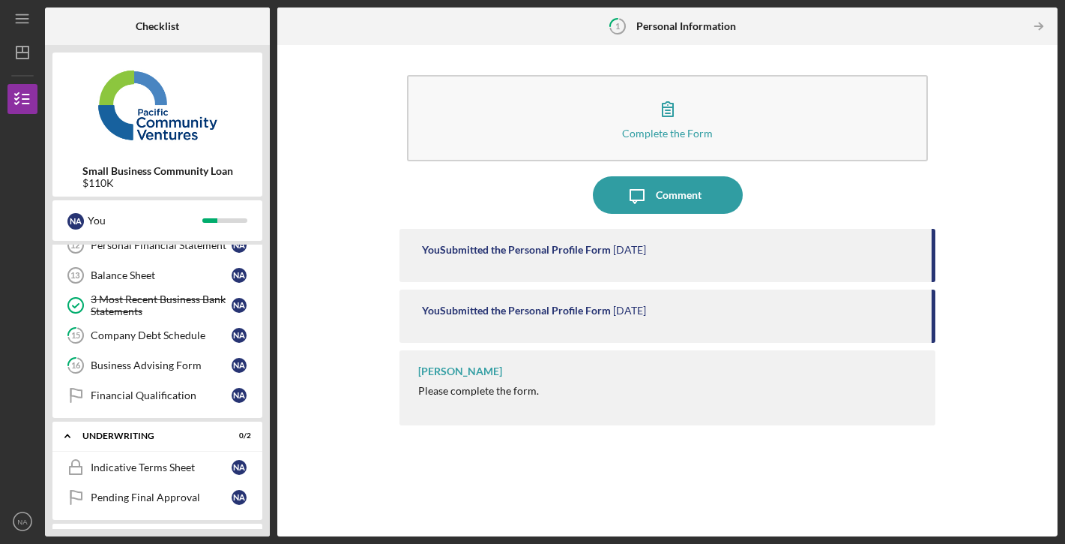
scroll to position [445, 0]
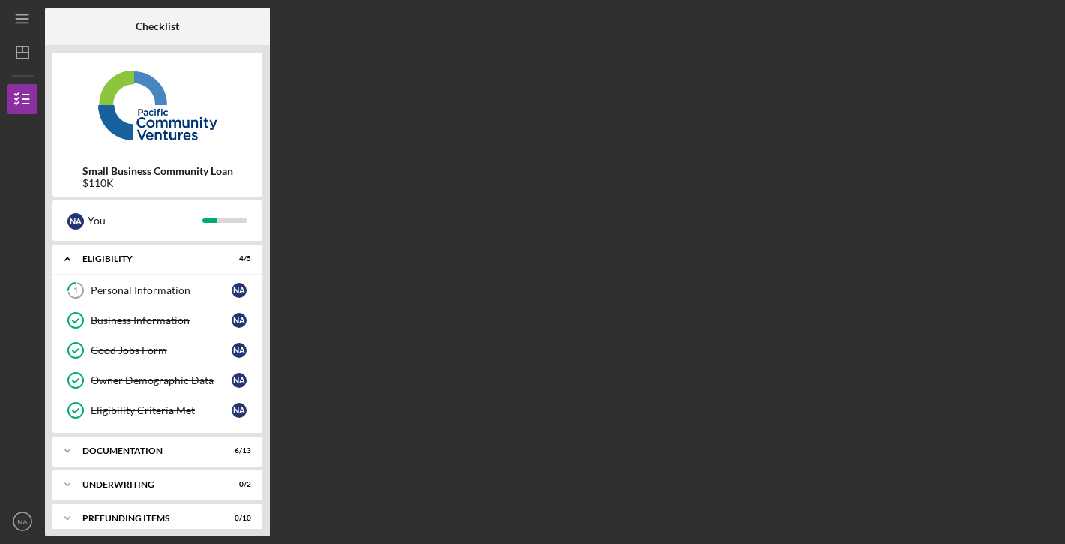
click at [185, 174] on b "Small Business Community Loan" at bounding box center [157, 171] width 151 height 12
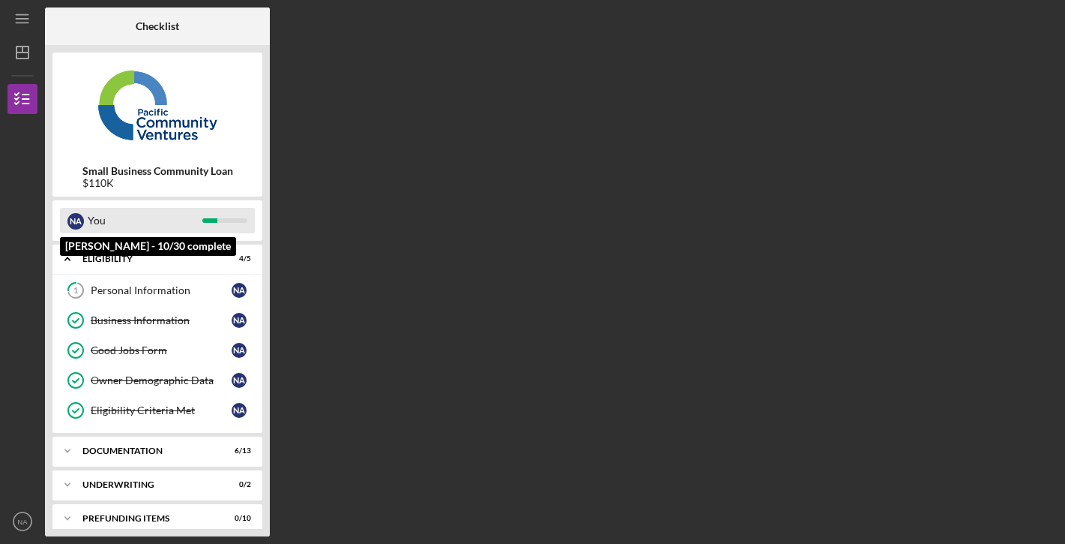
click at [121, 217] on div "You" at bounding box center [145, 220] width 115 height 25
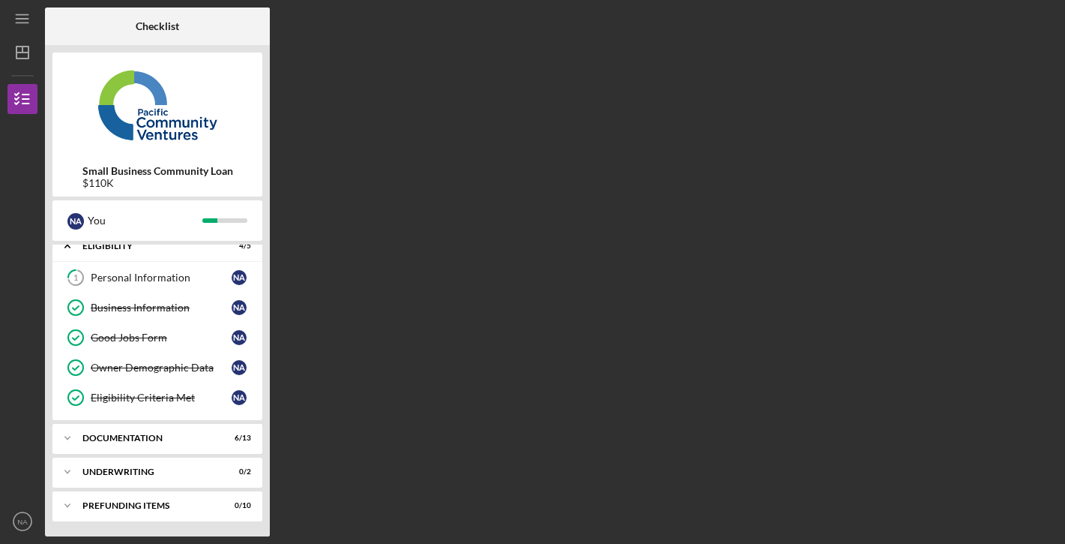
scroll to position [13, 0]
